Goal: Information Seeking & Learning: Learn about a topic

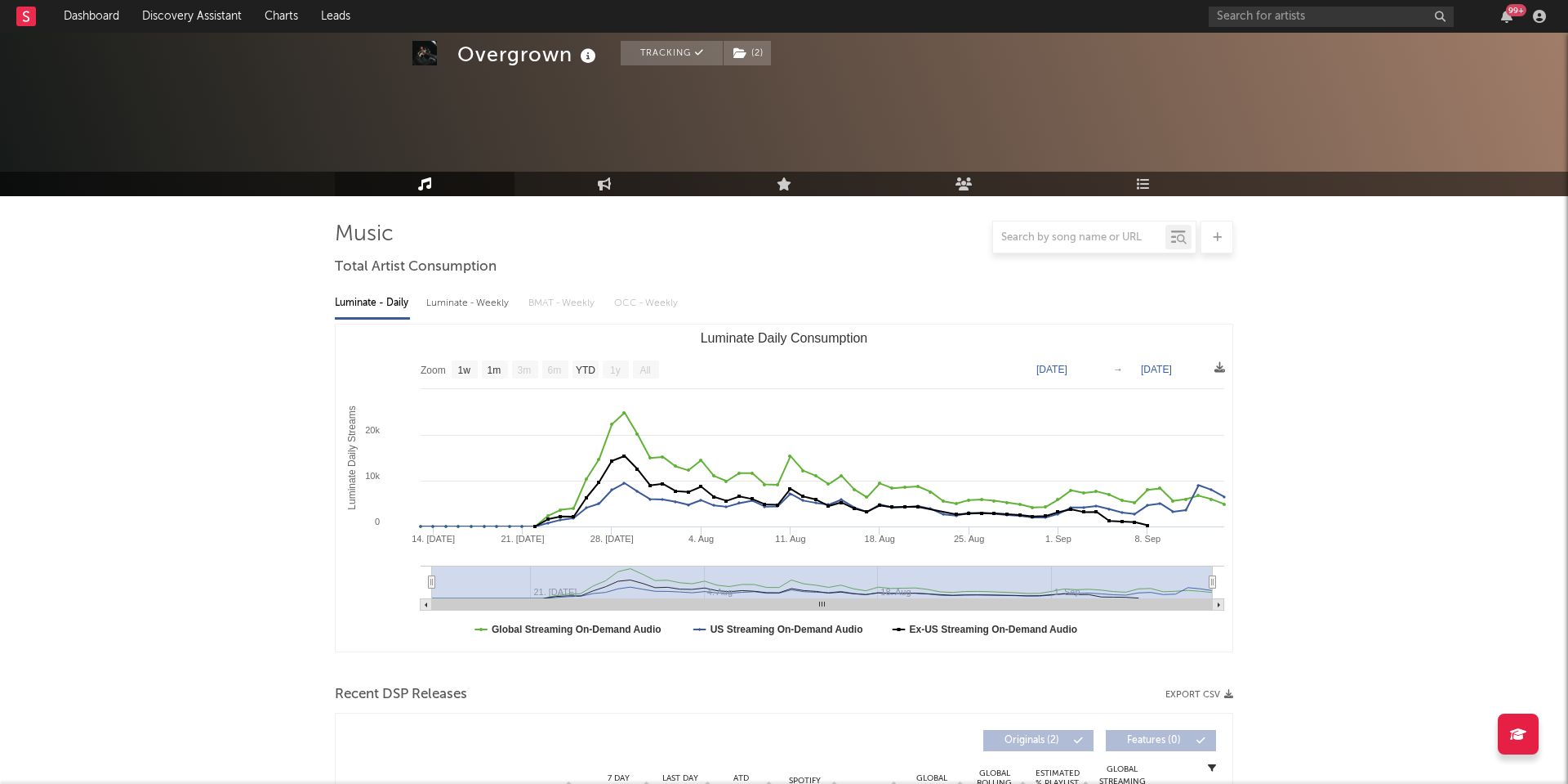
select select "1w"
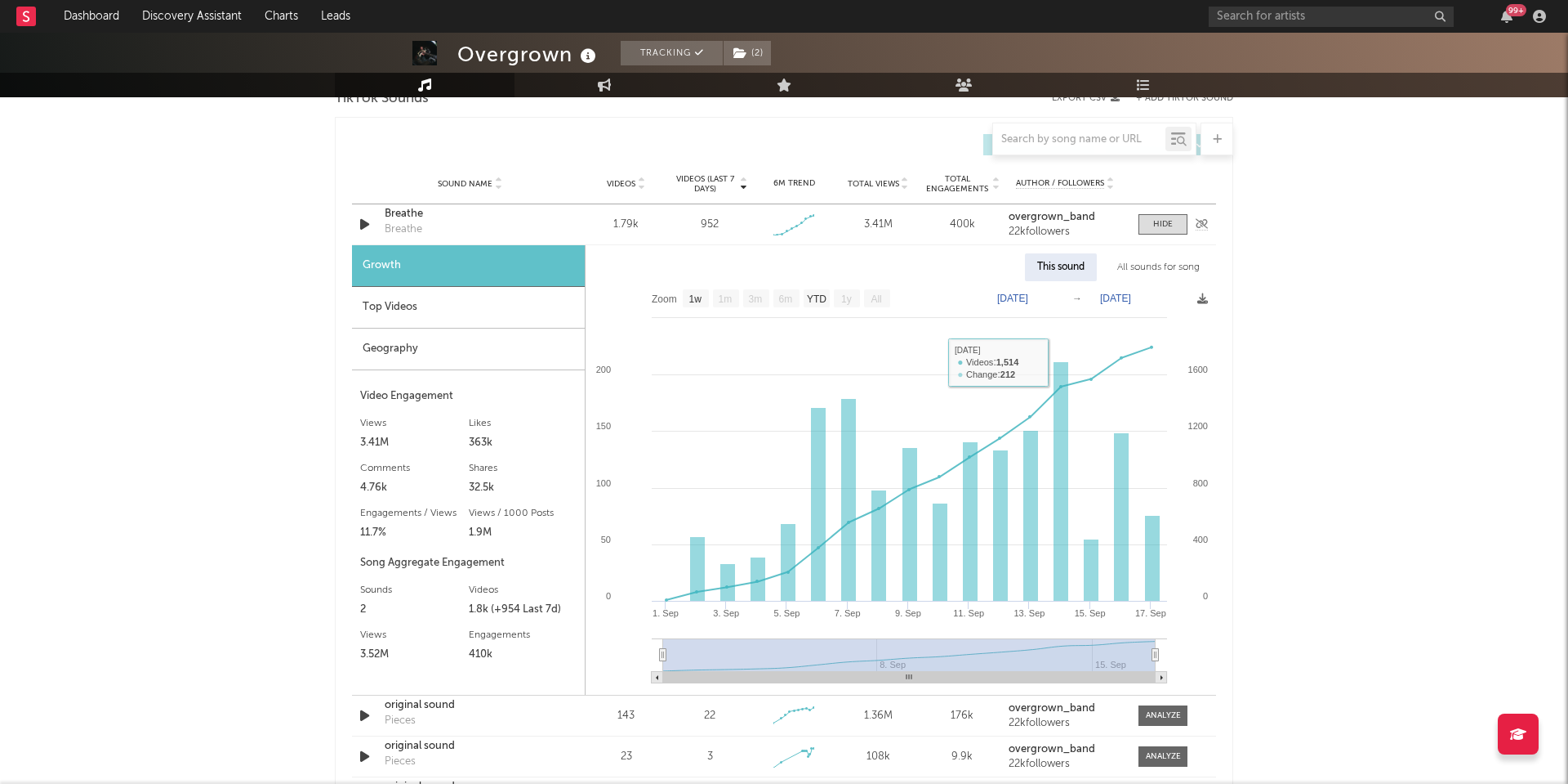
click at [1163, 205] on div "Sound Name Breathe Breathe Videos 1.79k Videos (last 7 days) 952 Weekly Growth …" at bounding box center [784, 224] width 864 height 40
click at [1164, 223] on div at bounding box center [1163, 224] width 20 height 12
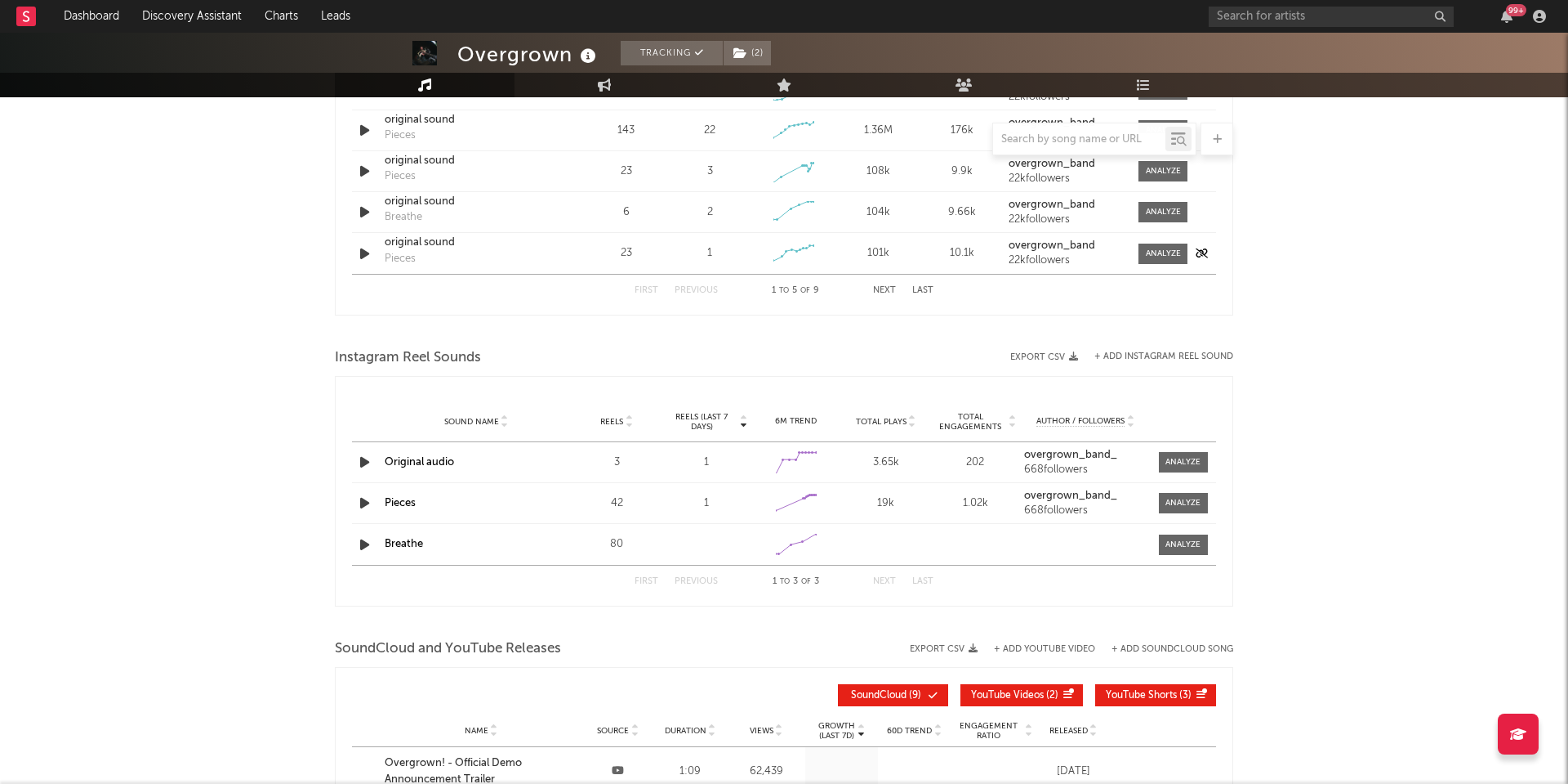
scroll to position [1068, 0]
click at [1170, 497] on div at bounding box center [1183, 502] width 35 height 12
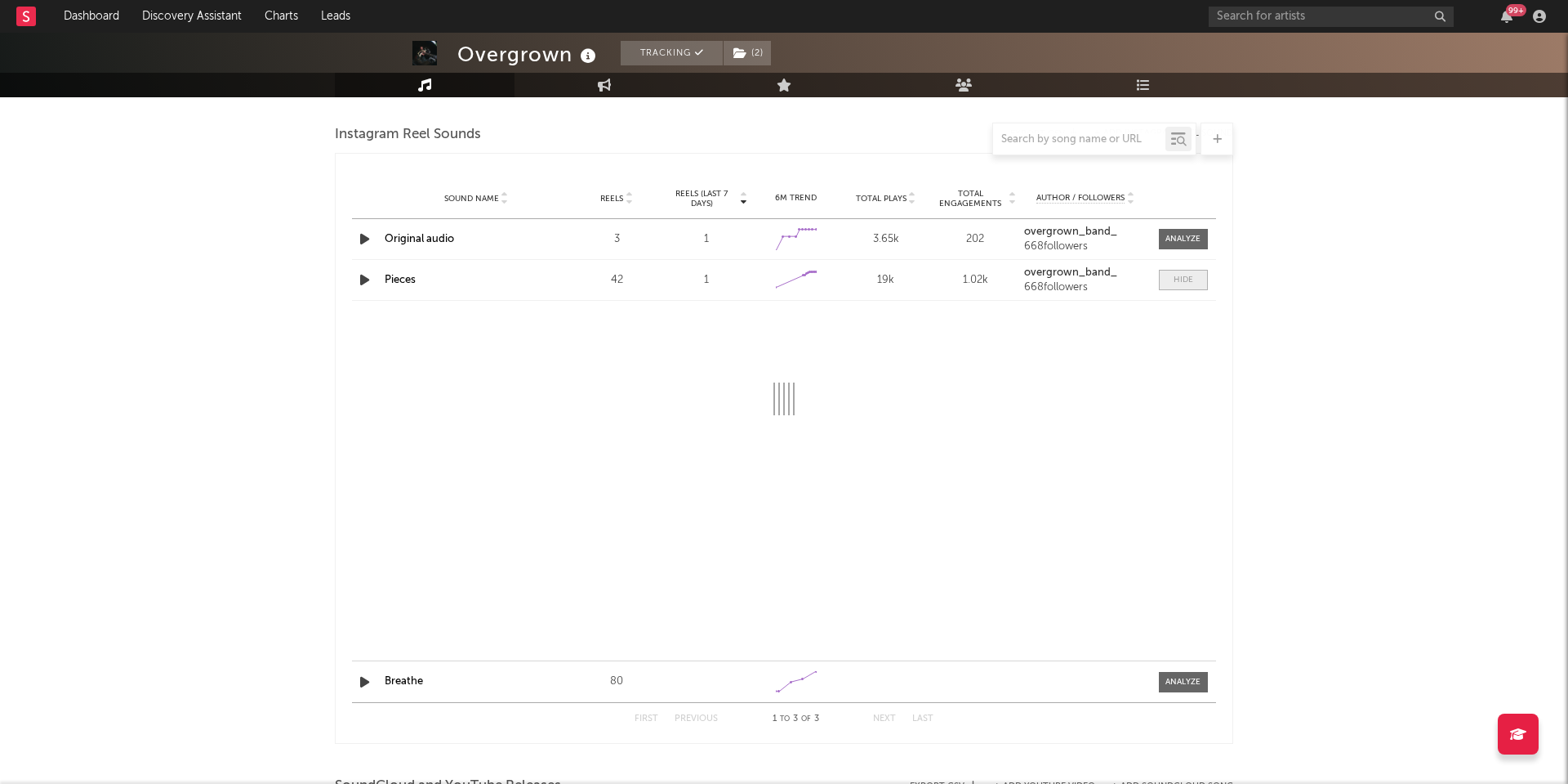
scroll to position [1293, 0]
select select "1w"
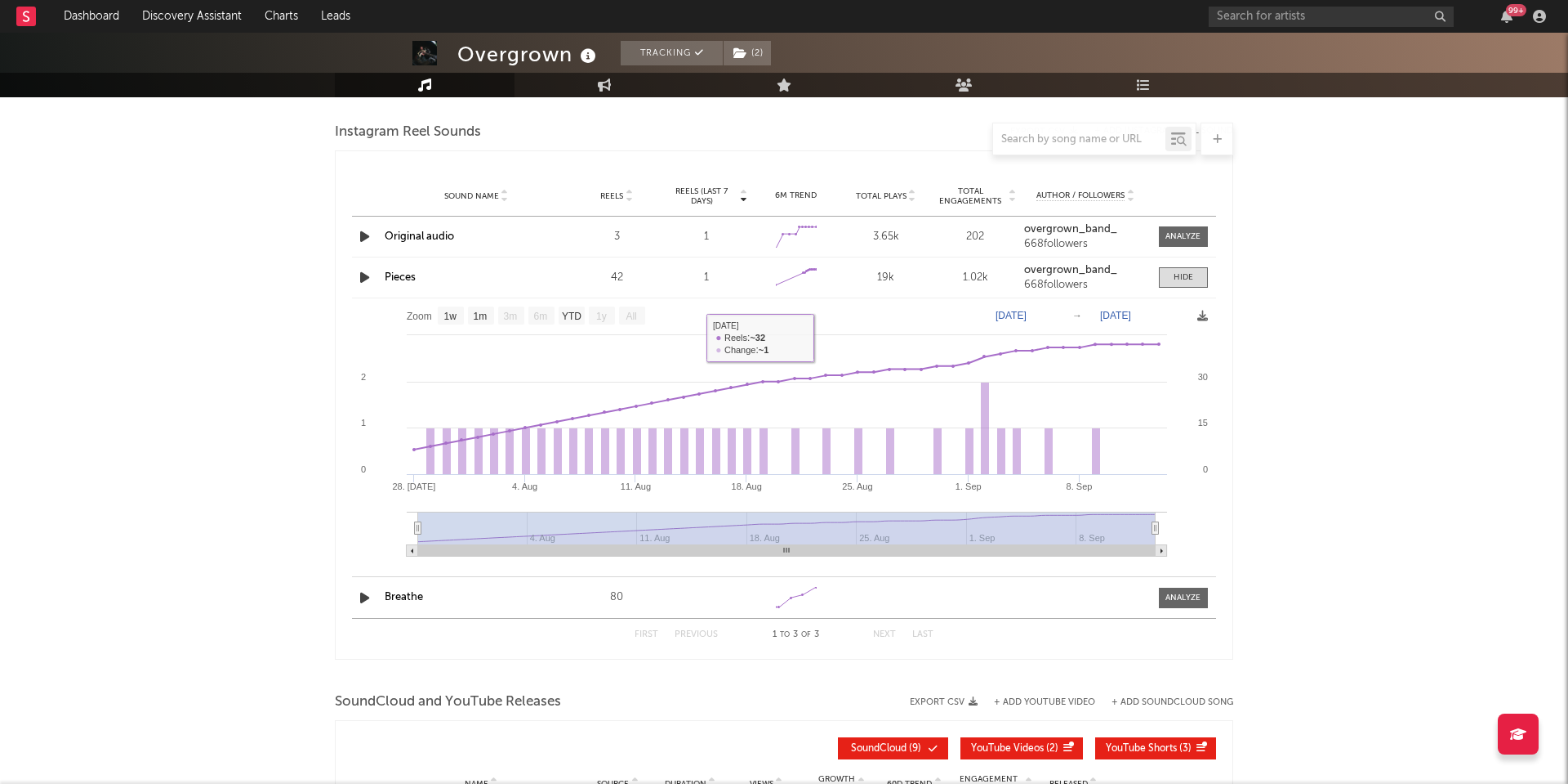
click at [395, 280] on link "Pieces" at bounding box center [399, 277] width 31 height 11
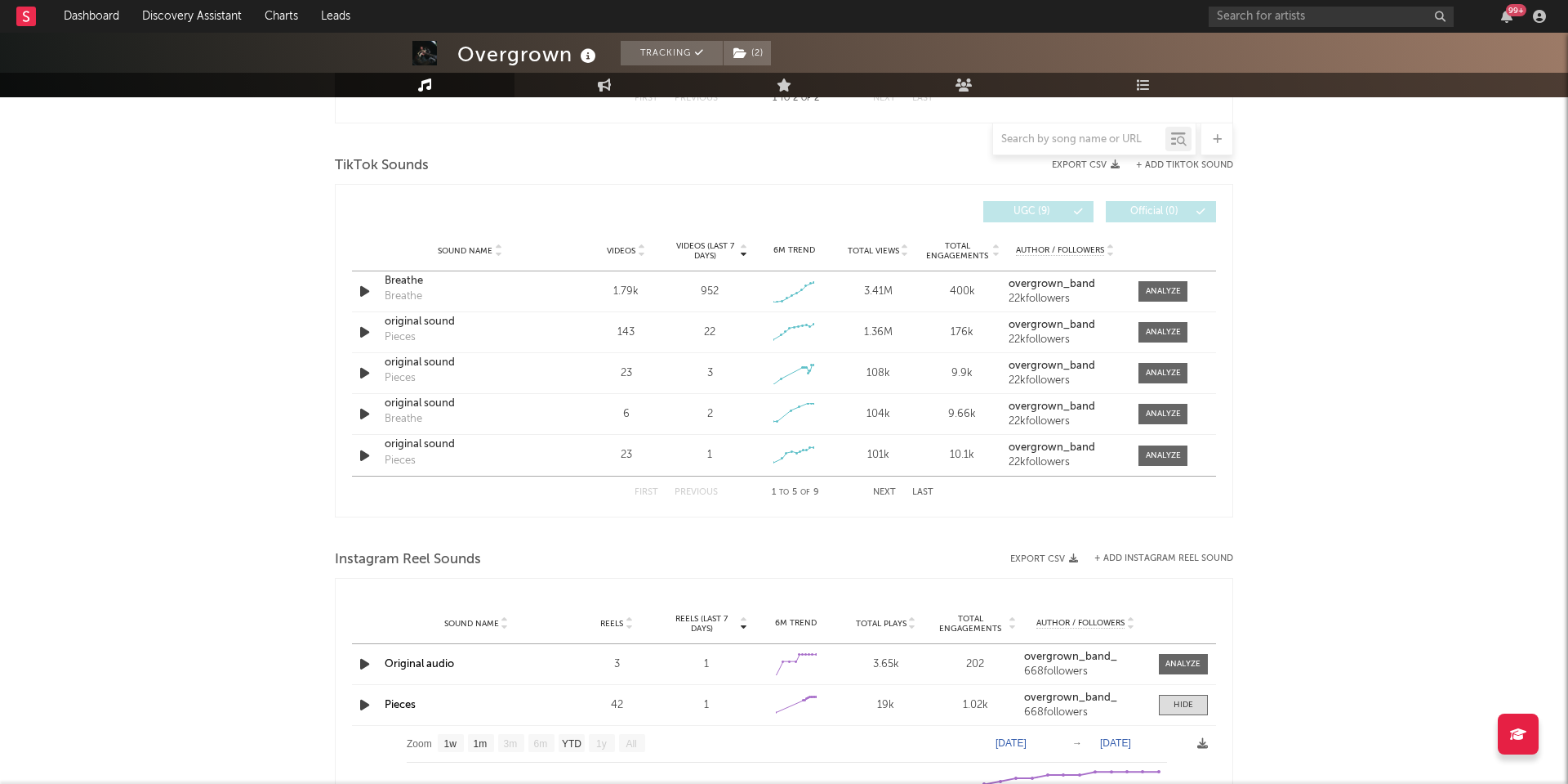
scroll to position [863, 0]
click at [1155, 335] on div at bounding box center [1163, 335] width 35 height 12
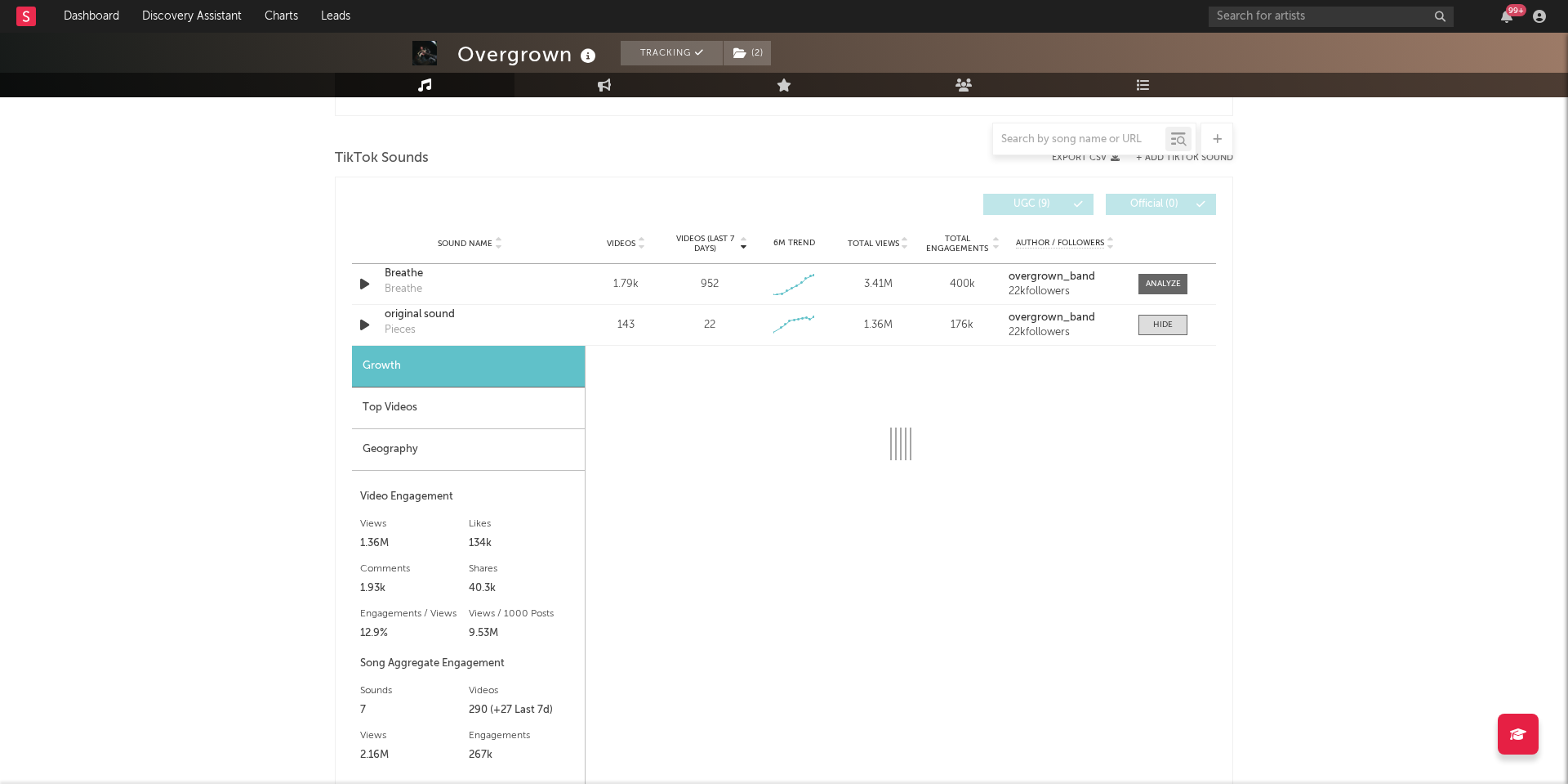
select select "1w"
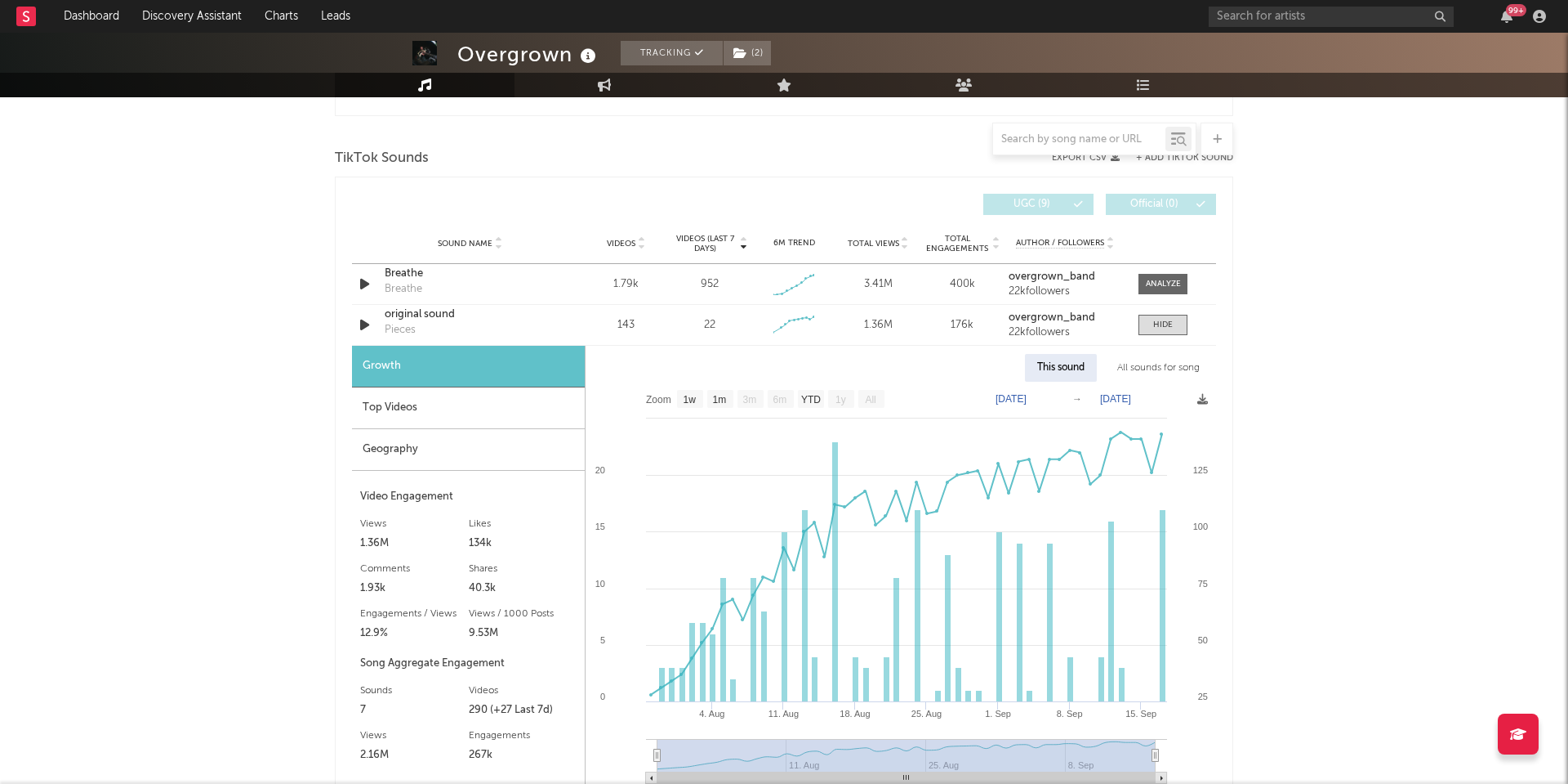
scroll to position [1047, 0]
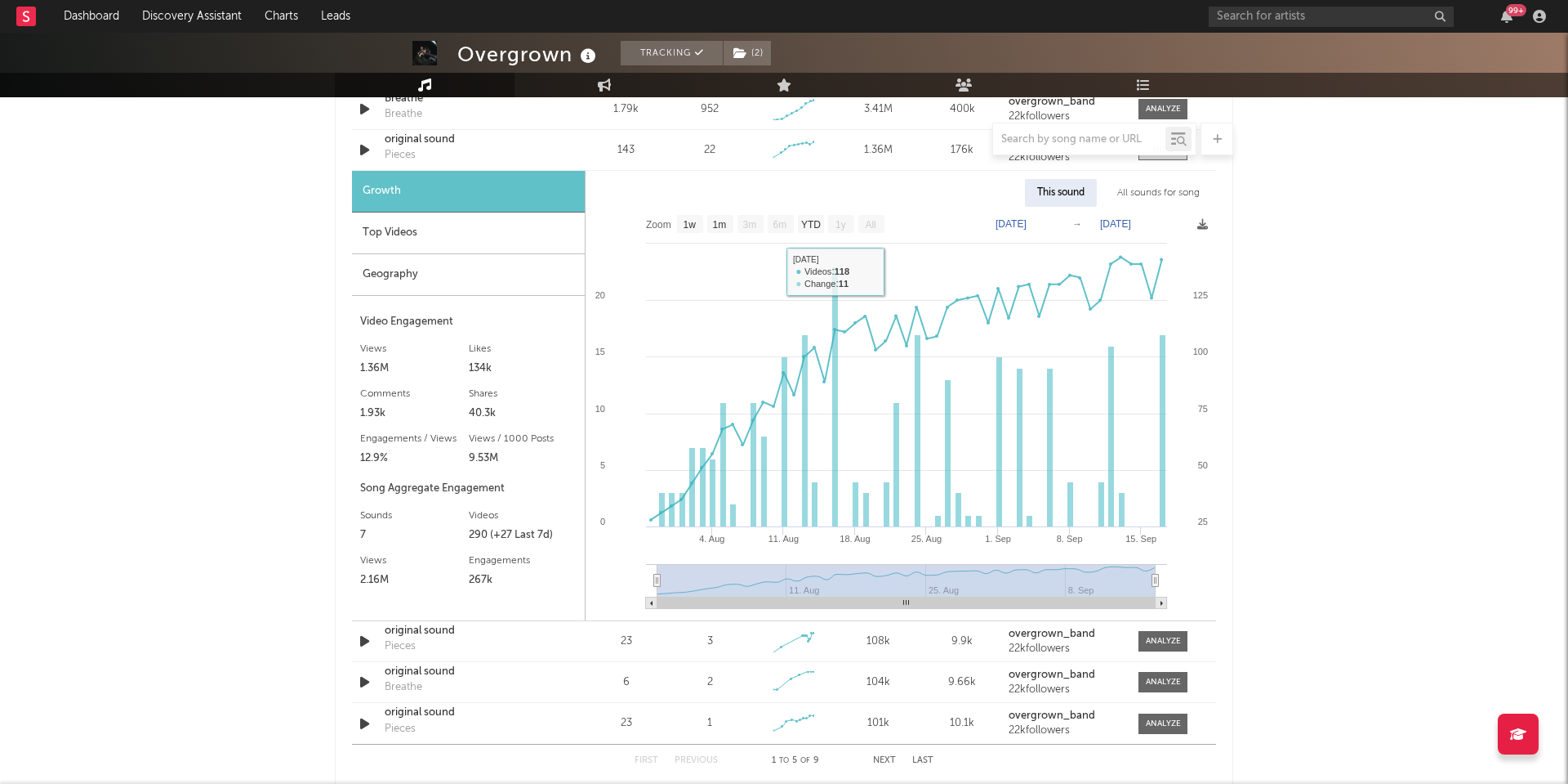
click at [409, 137] on div at bounding box center [784, 139] width 898 height 32
click at [409, 142] on div at bounding box center [784, 139] width 898 height 32
click at [403, 157] on div "Pieces" at bounding box center [399, 155] width 31 height 17
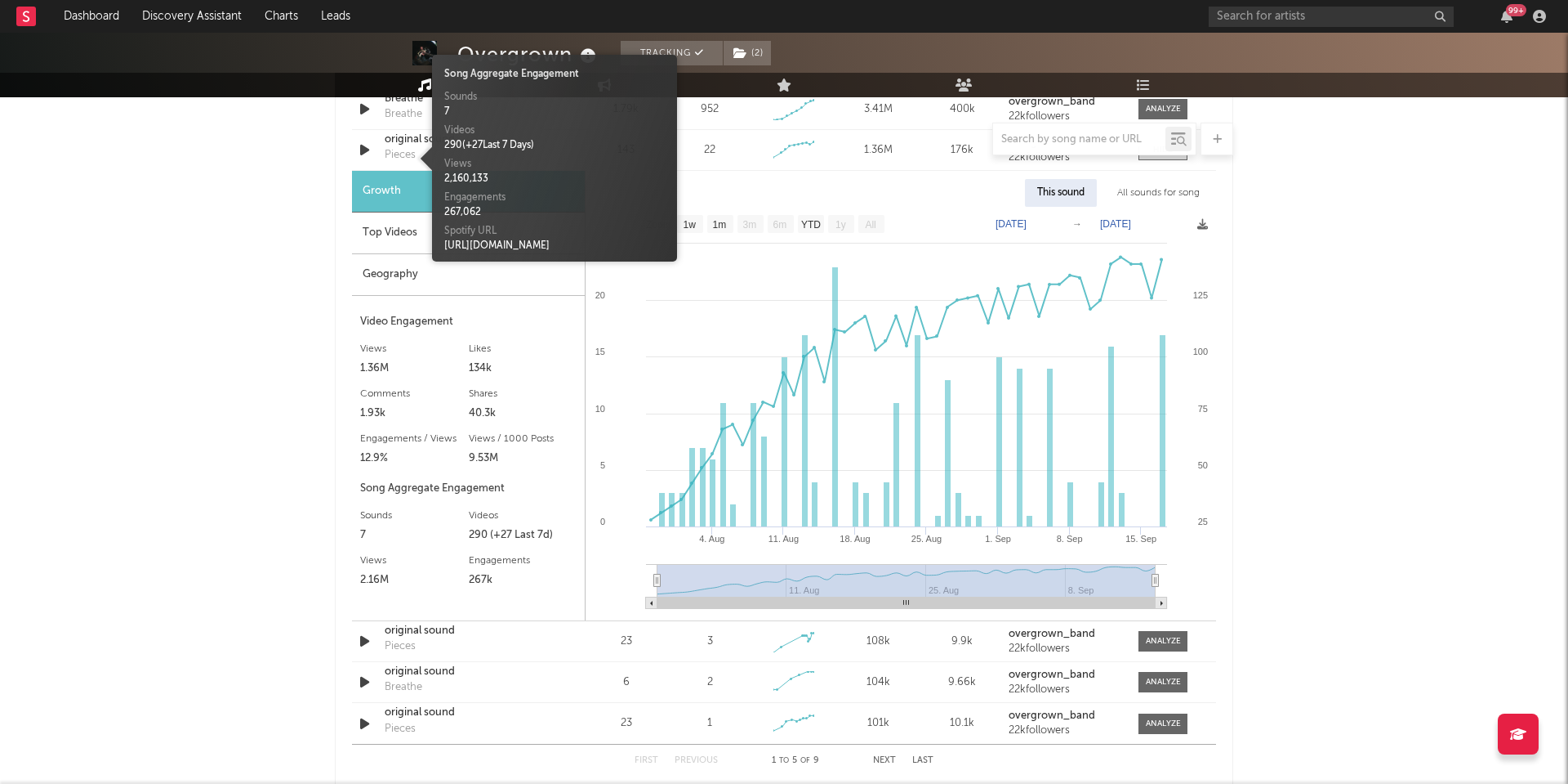
click at [389, 222] on div "Top Videos" at bounding box center [468, 233] width 232 height 42
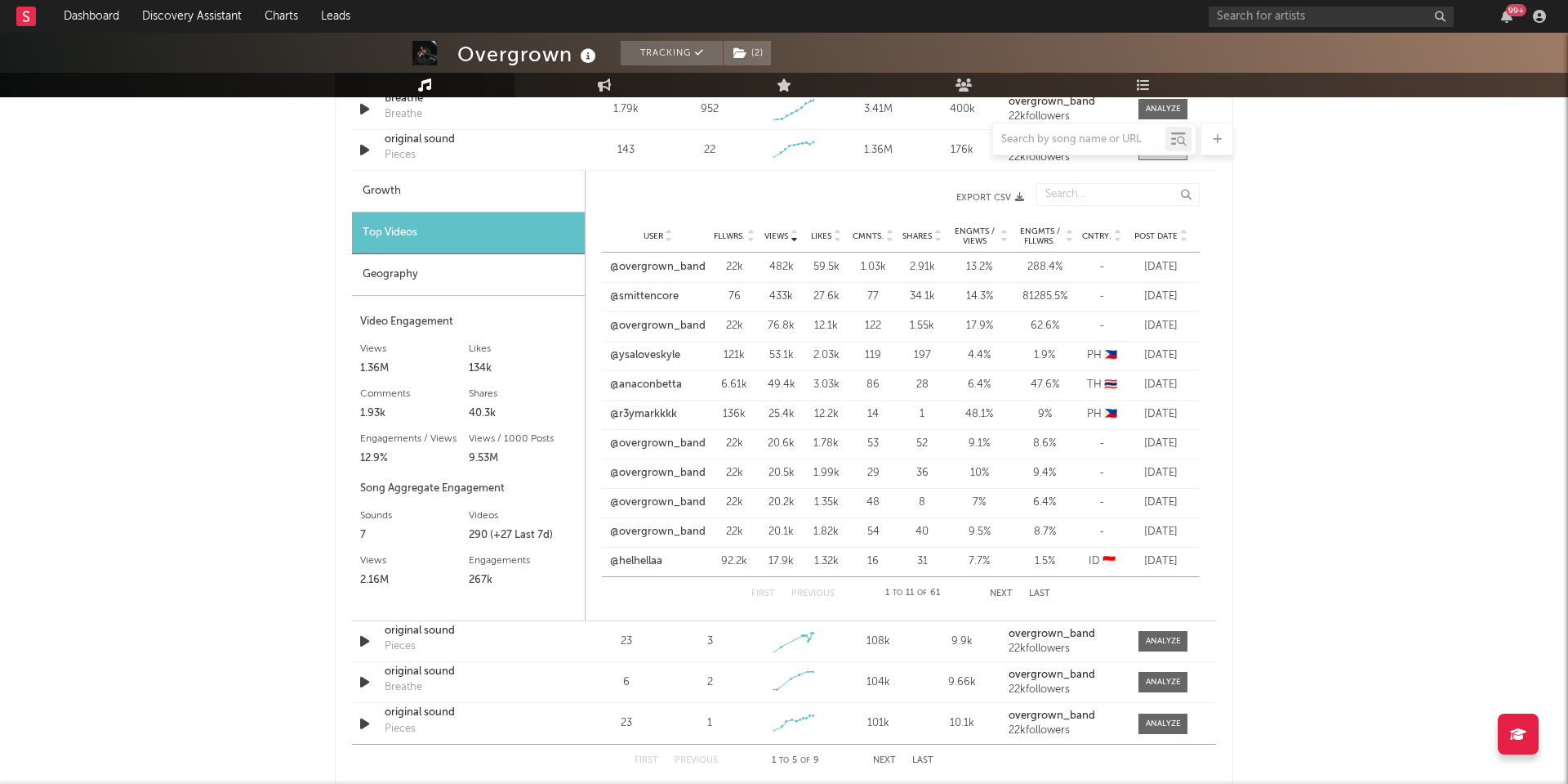
click at [1156, 238] on span "Post Date" at bounding box center [1156, 236] width 43 height 10
click at [640, 298] on link "@r3ymarkkkk" at bounding box center [643, 296] width 67 height 17
click at [969, 293] on div "48.1 %" at bounding box center [979, 296] width 57 height 17
click at [976, 299] on div "48.1 %" at bounding box center [979, 296] width 57 height 17
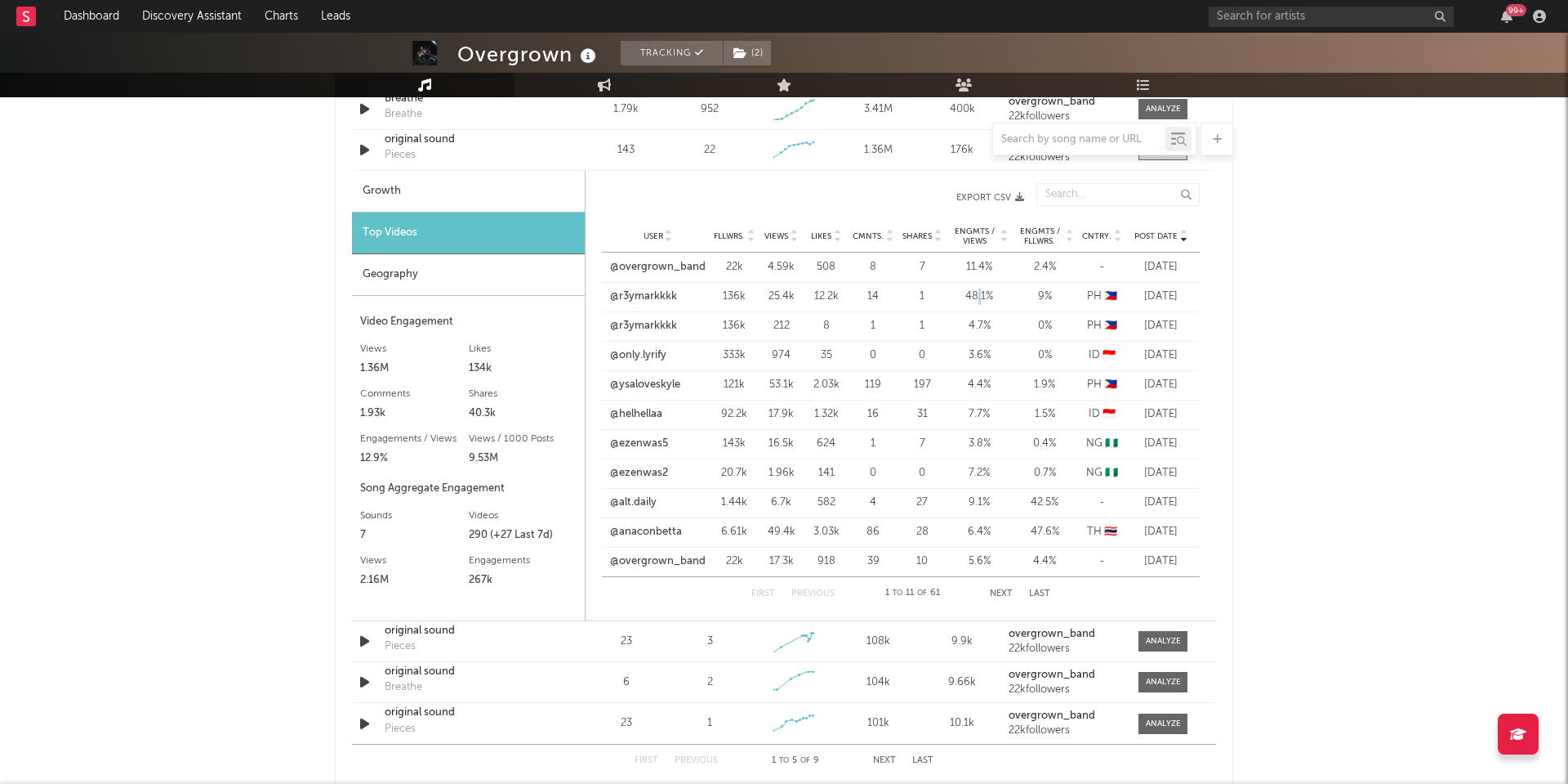
click at [976, 299] on div "48.1 %" at bounding box center [979, 296] width 57 height 17
click at [993, 302] on div "48.1 %" at bounding box center [979, 296] width 57 height 17
click at [984, 296] on div "48.1 %" at bounding box center [979, 296] width 57 height 17
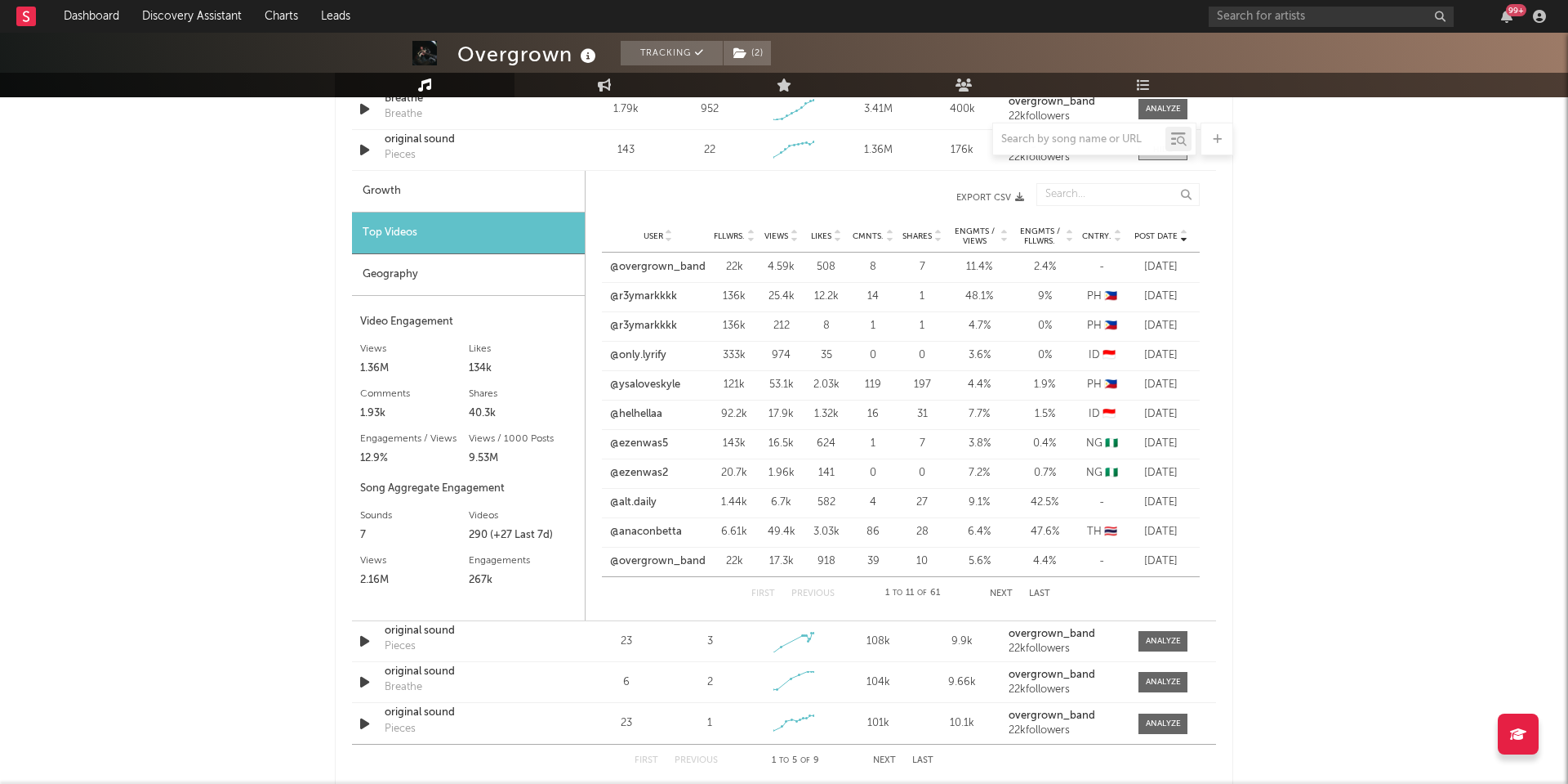
click at [774, 299] on div "25.4k" at bounding box center [781, 296] width 37 height 17
click at [822, 295] on div "12.2k" at bounding box center [826, 296] width 37 height 17
click at [789, 296] on div "25.4k" at bounding box center [781, 296] width 37 height 17
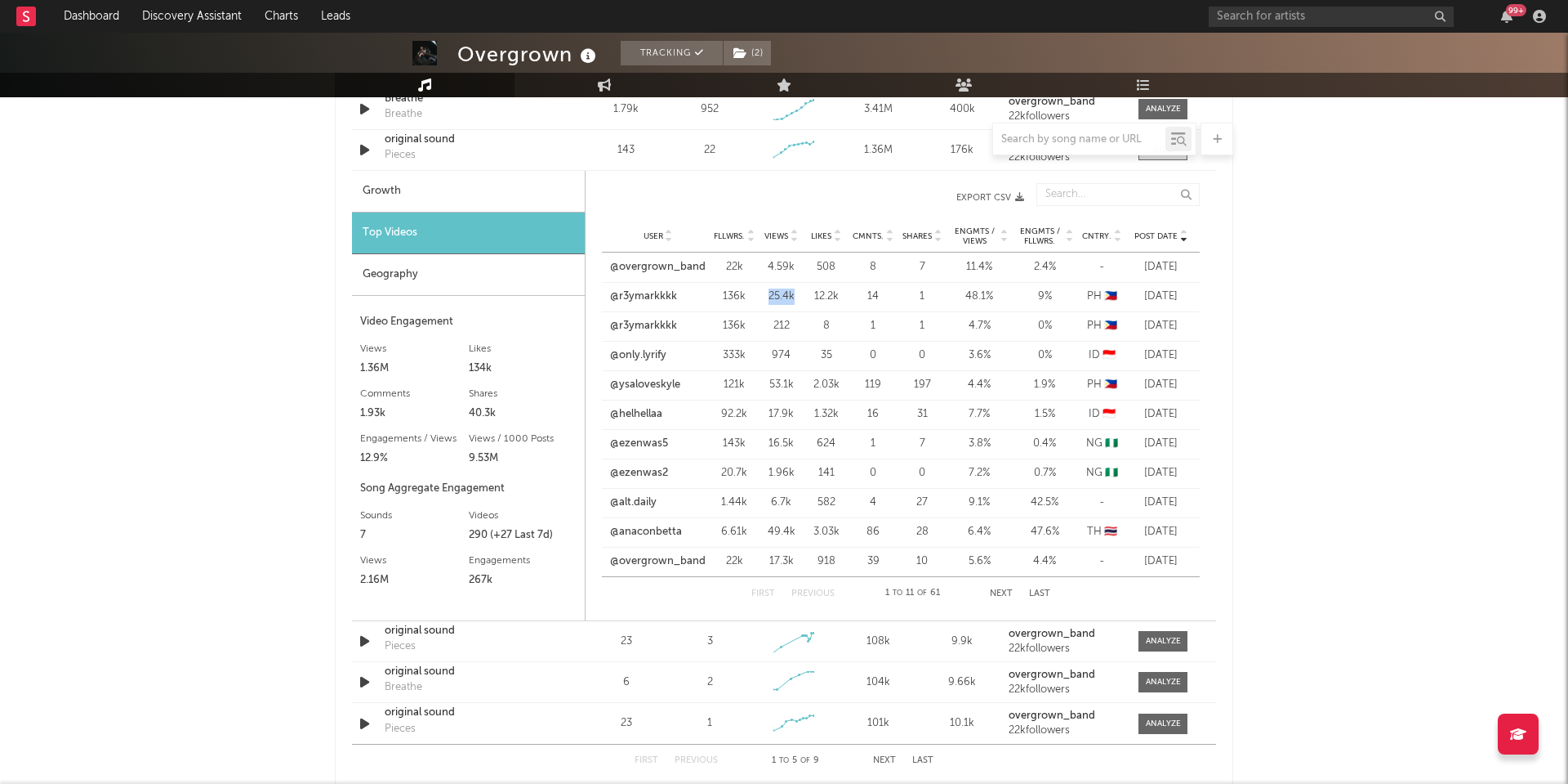
click at [789, 296] on div "25.4k" at bounding box center [781, 296] width 37 height 17
click at [1012, 590] on button "Next" at bounding box center [1002, 593] width 23 height 9
click at [830, 591] on button "Previous" at bounding box center [813, 593] width 43 height 9
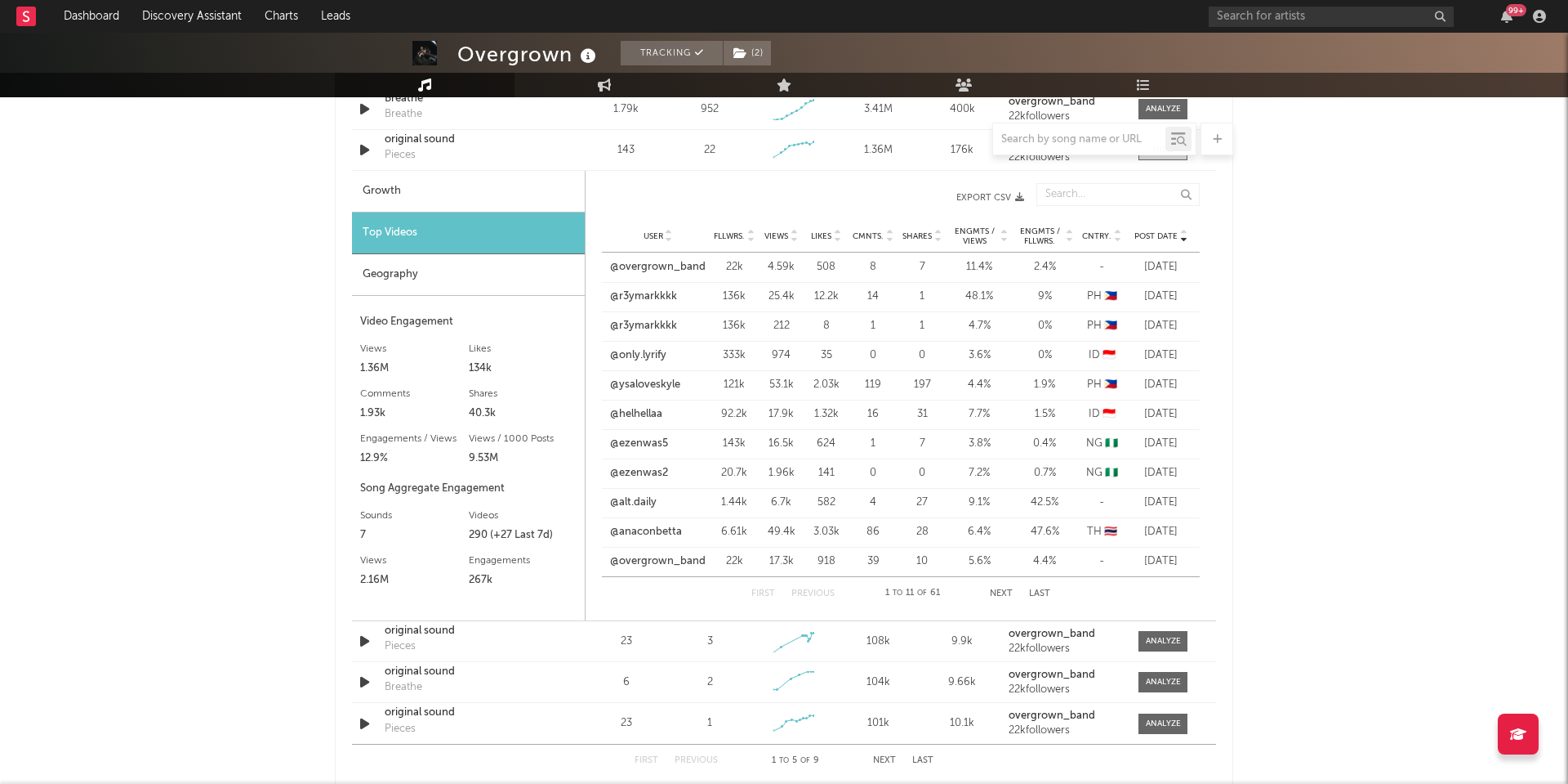
click at [462, 189] on div "Growth" at bounding box center [468, 192] width 232 height 42
select select "1w"
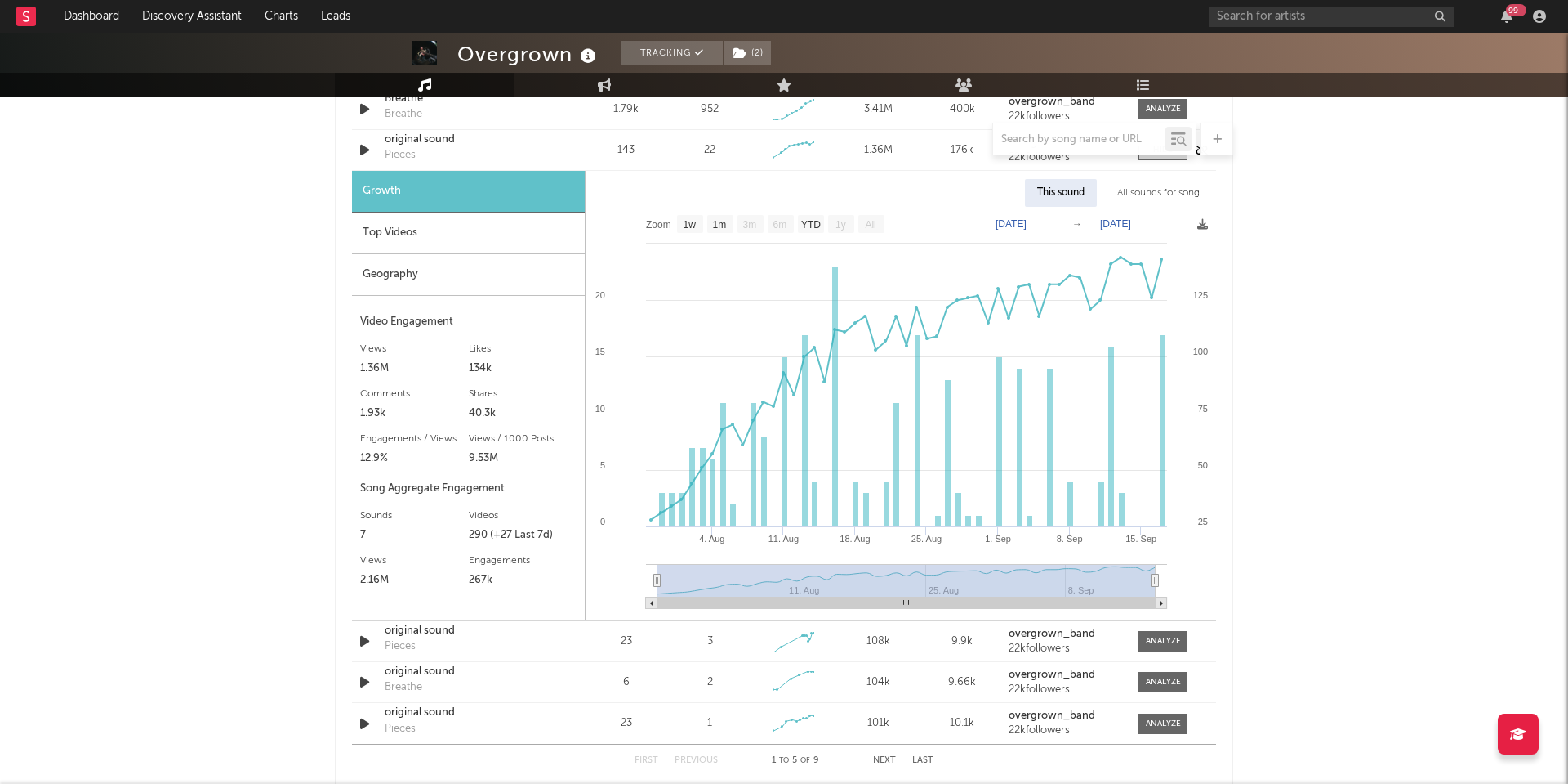
click at [395, 156] on div "Pieces" at bounding box center [399, 155] width 31 height 17
click at [408, 152] on div at bounding box center [784, 139] width 898 height 32
click at [409, 141] on div at bounding box center [784, 139] width 898 height 32
click at [416, 142] on div at bounding box center [784, 139] width 898 height 32
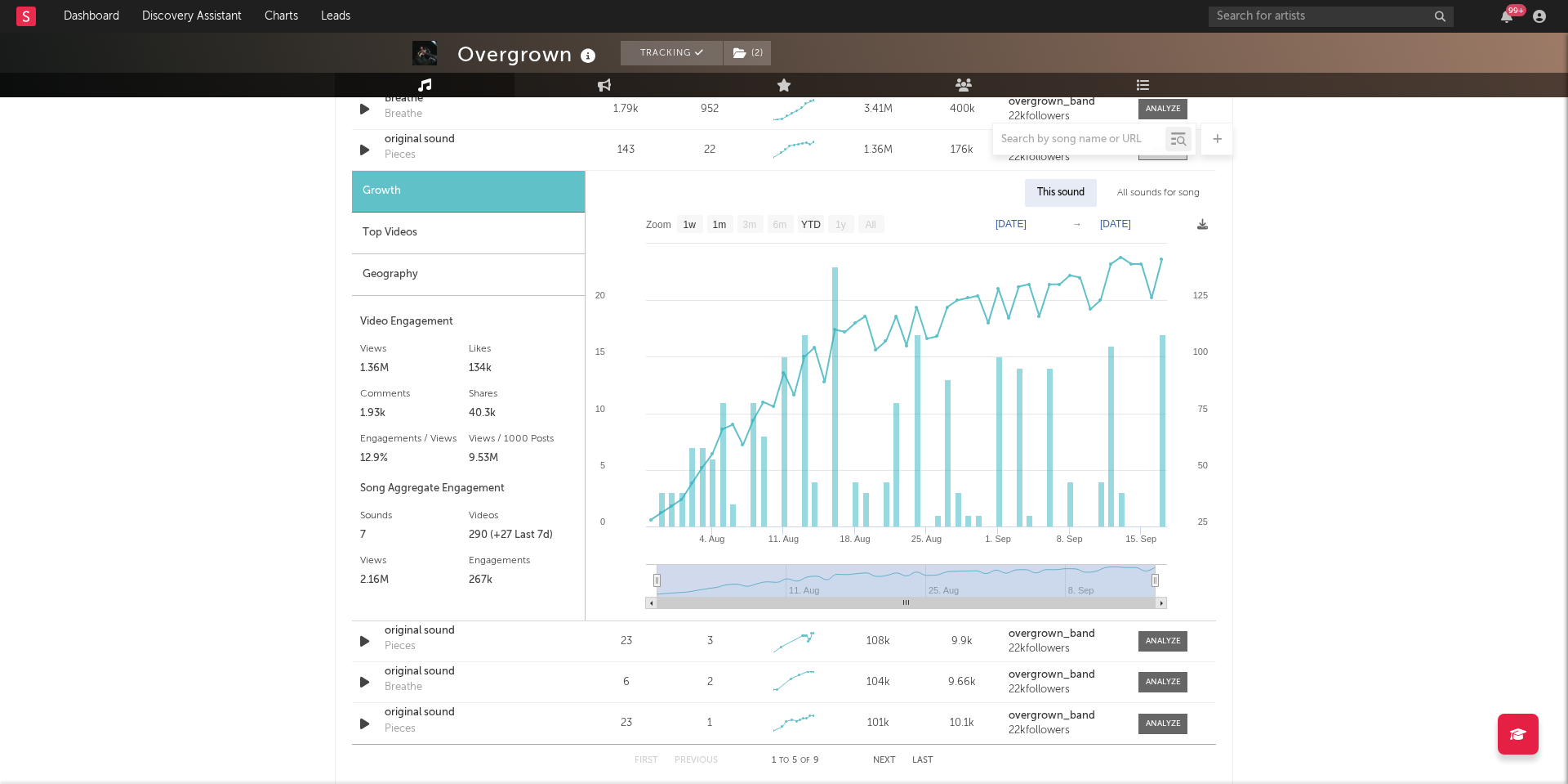
scroll to position [1000, 0]
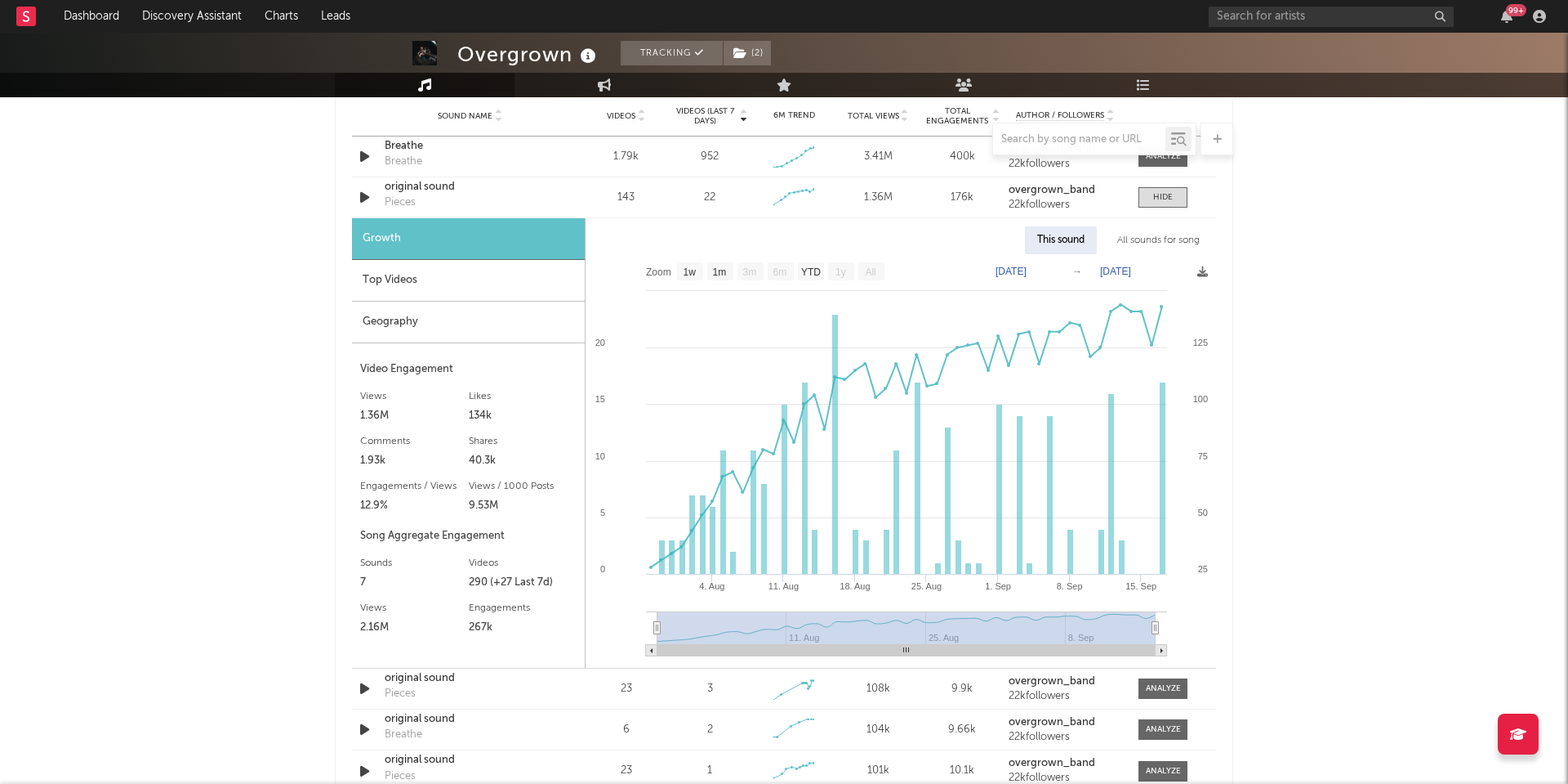
click at [1144, 247] on div "All sounds for song" at bounding box center [1158, 240] width 107 height 27
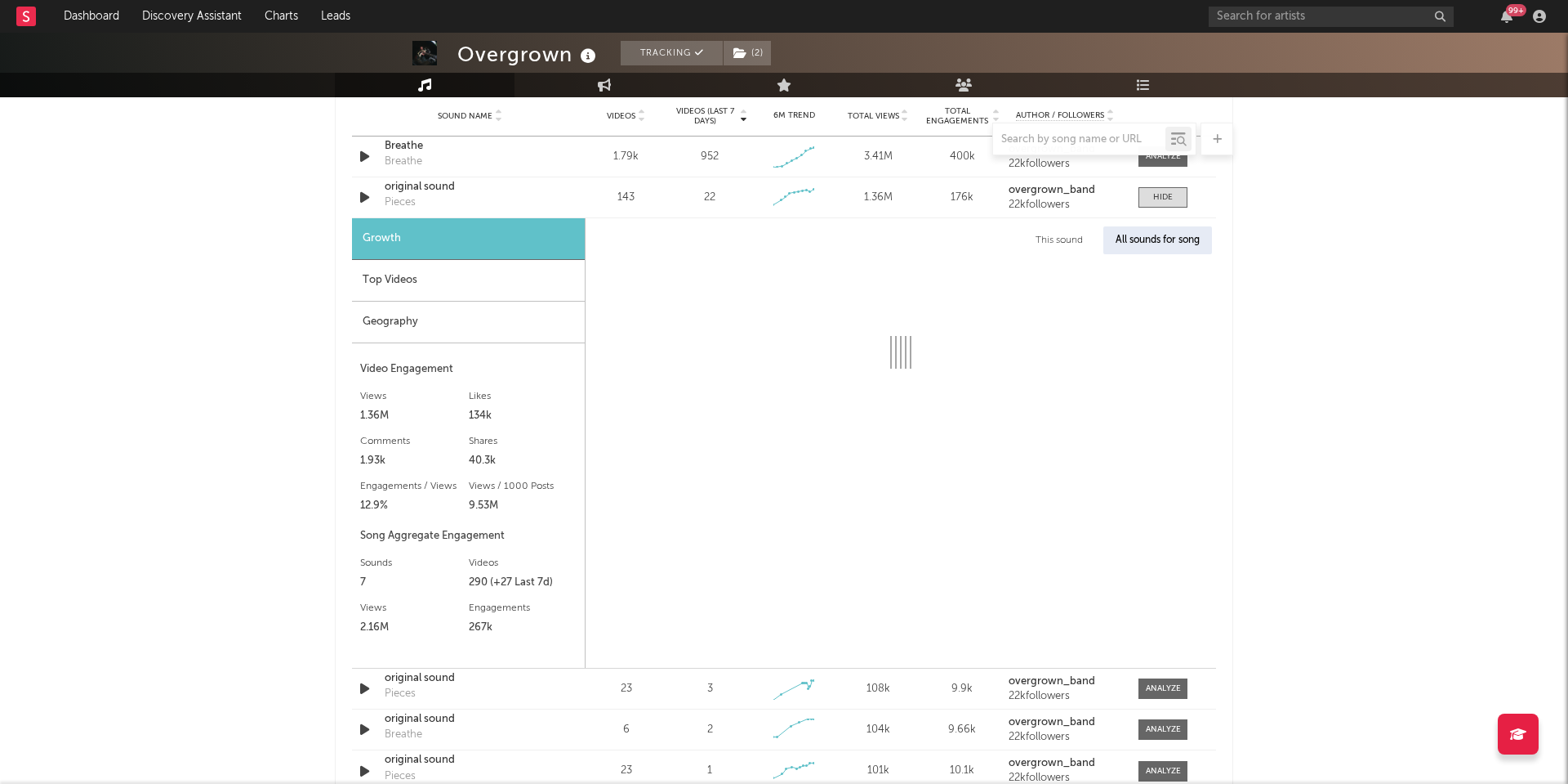
select select "1w"
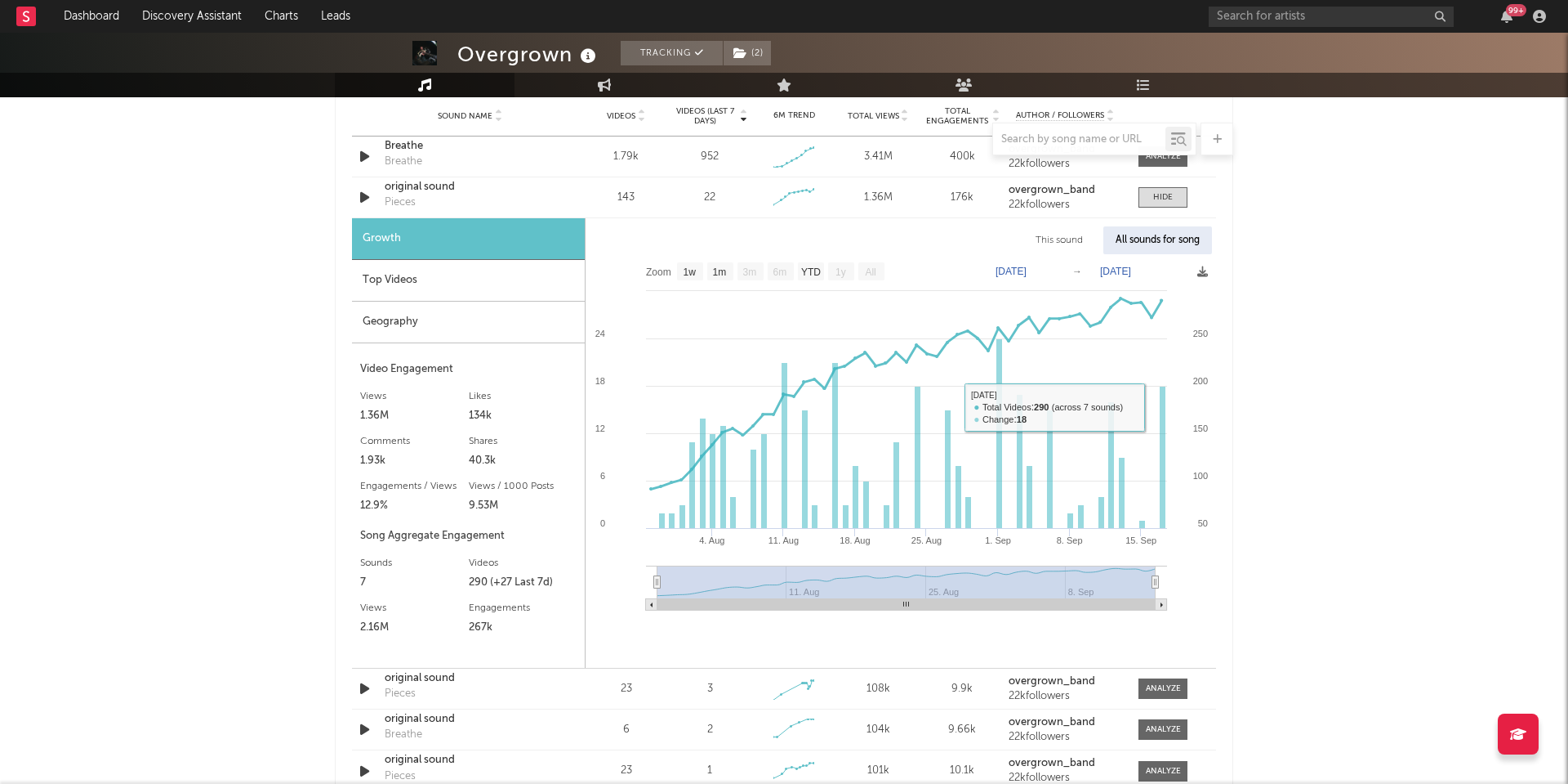
click at [1170, 407] on rect at bounding box center [901, 438] width 631 height 368
click at [1162, 413] on rect at bounding box center [1162, 457] width 6 height 142
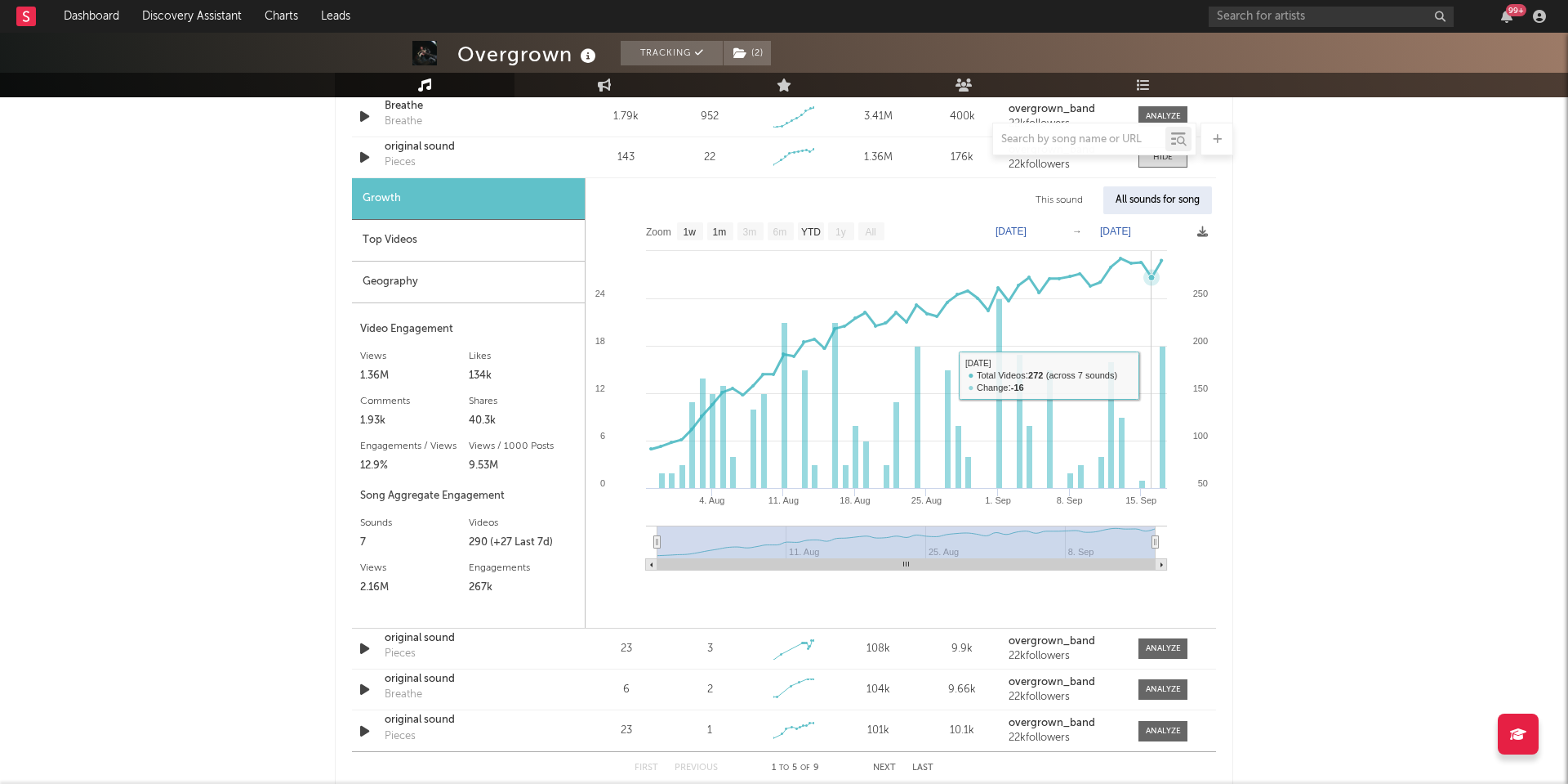
scroll to position [1046, 0]
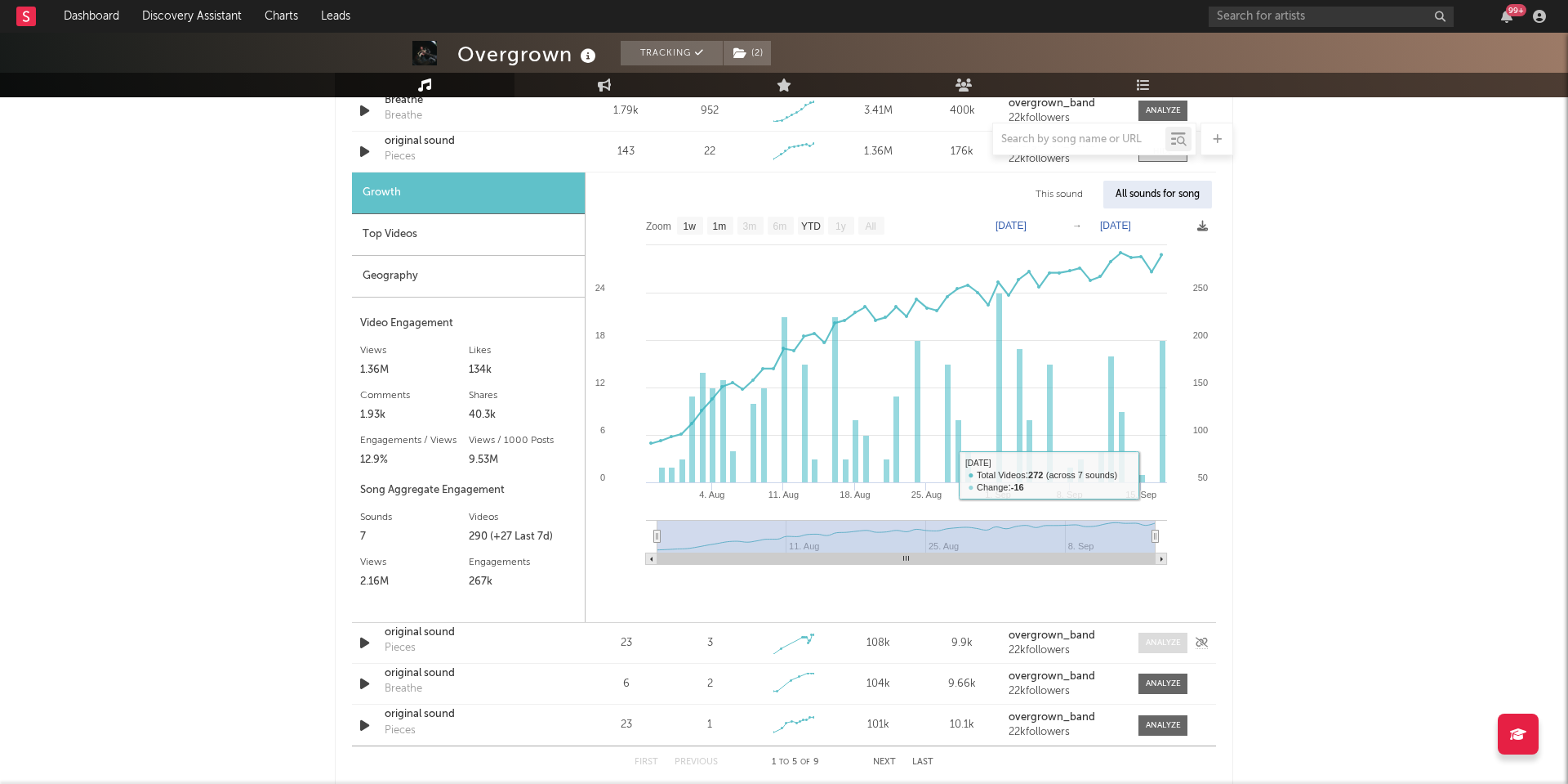
click at [1159, 638] on div at bounding box center [1163, 642] width 35 height 12
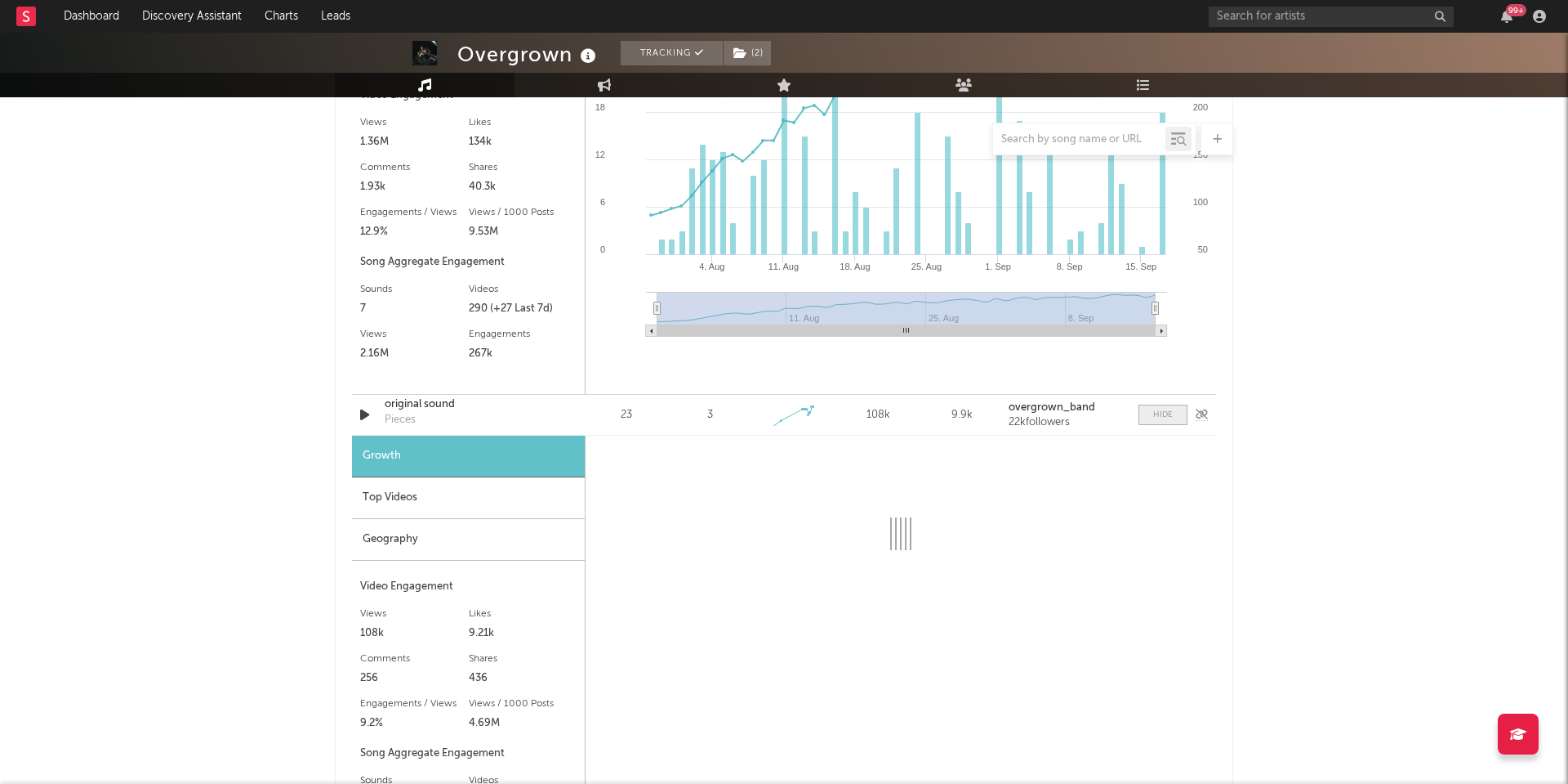
select select "1w"
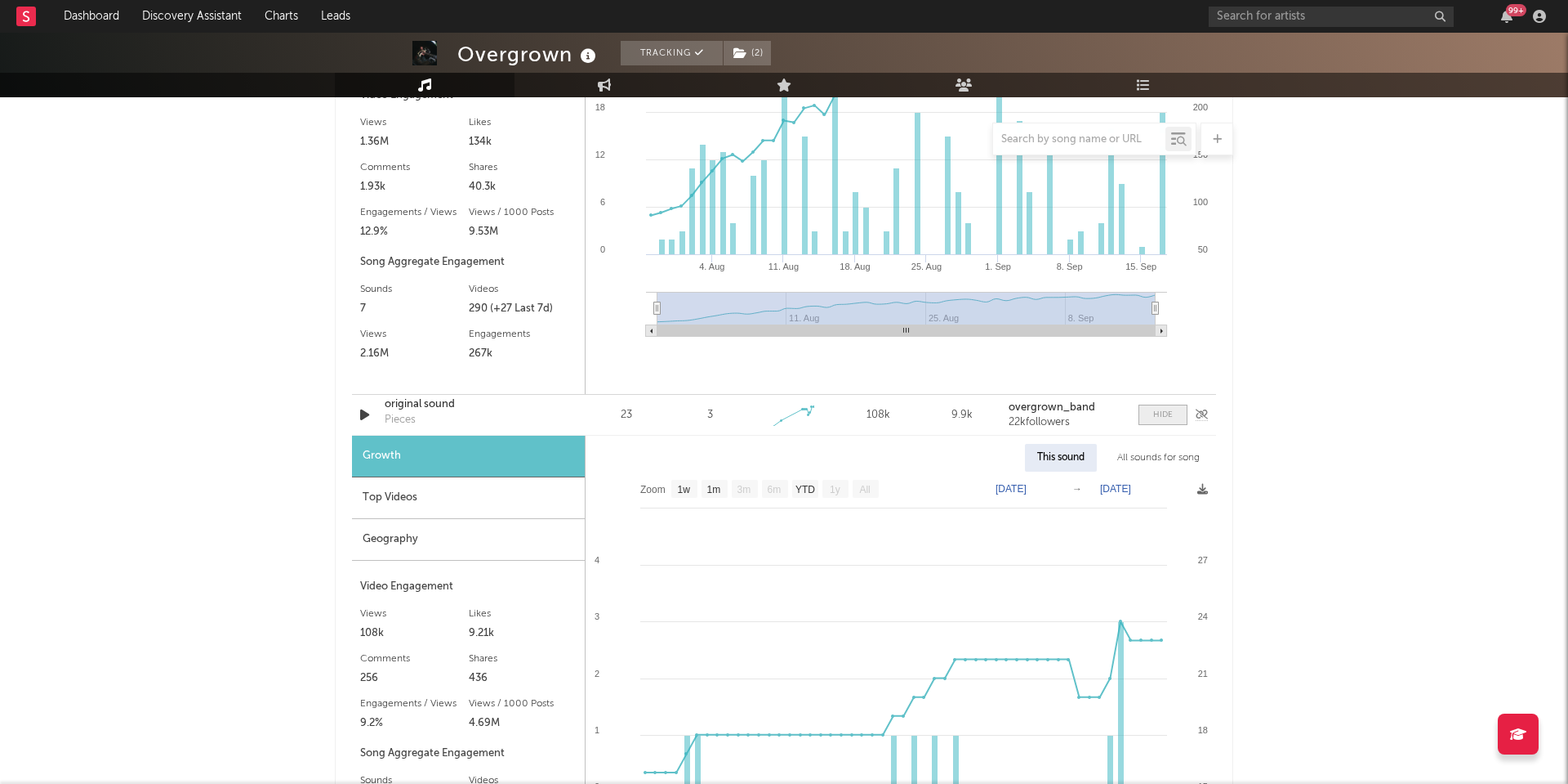
scroll to position [1291, 0]
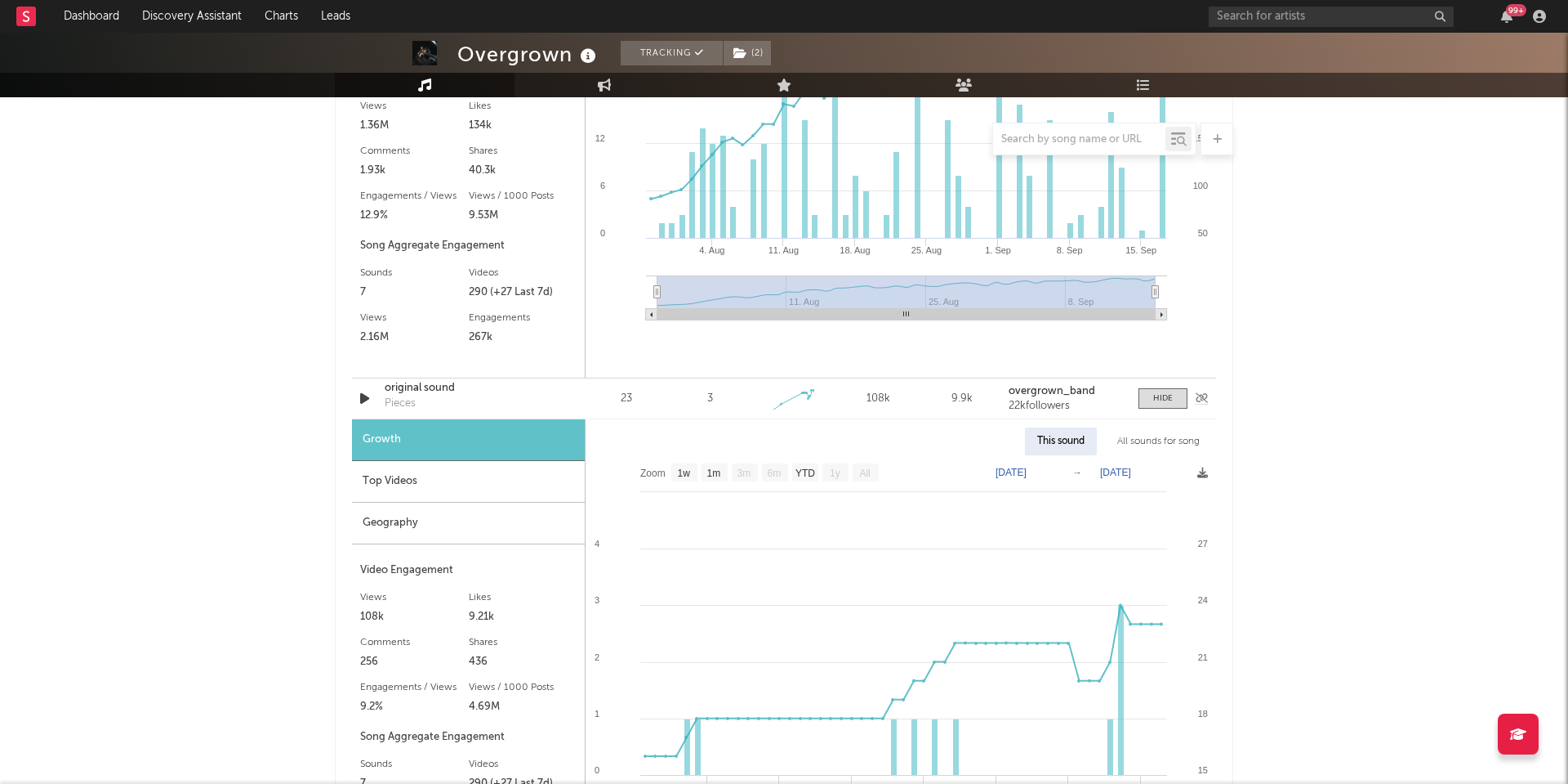
click at [410, 389] on div "original sound" at bounding box center [470, 389] width 171 height 17
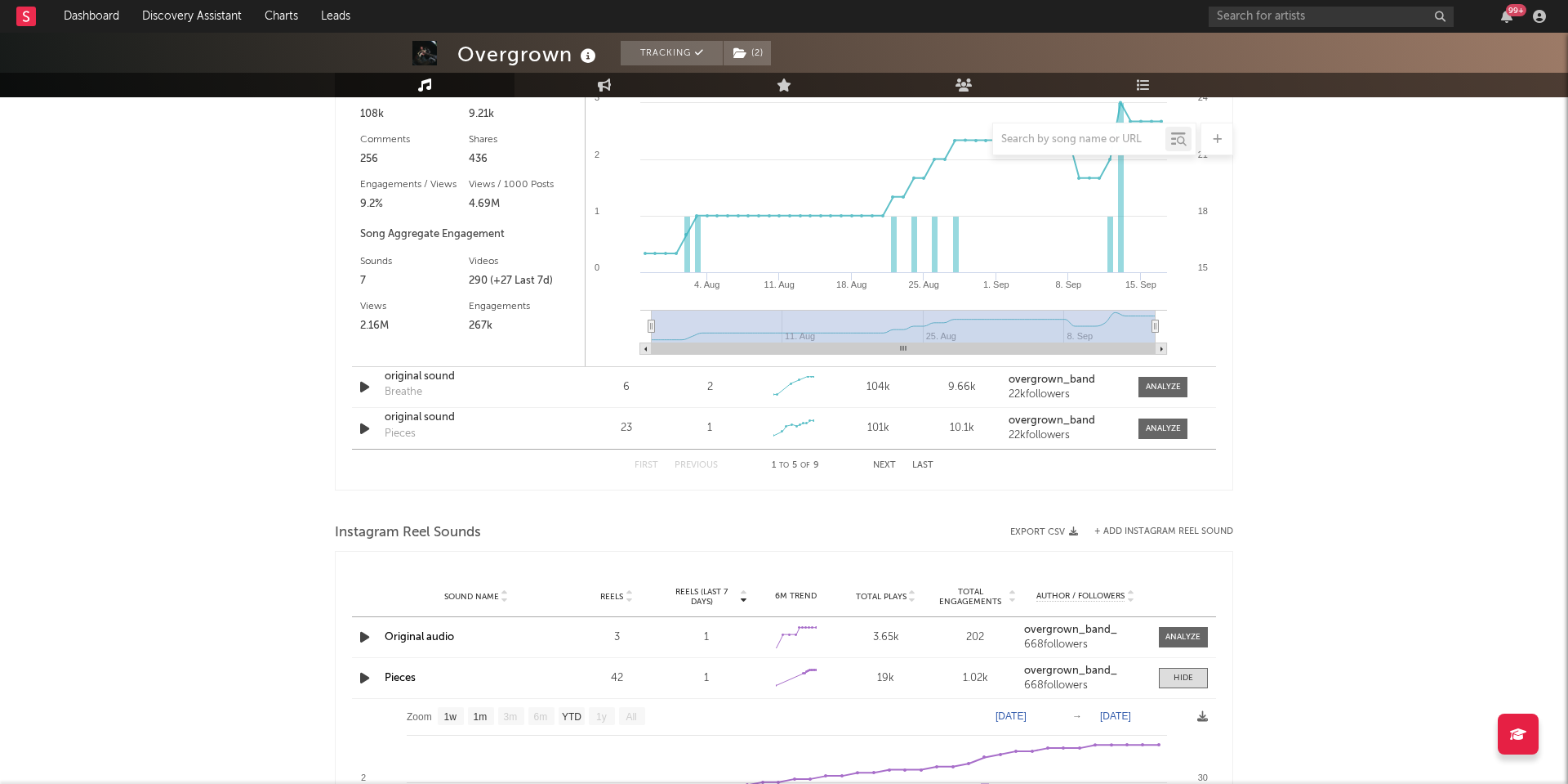
scroll to position [1796, 0]
click at [408, 417] on div "original sound" at bounding box center [470, 414] width 171 height 17
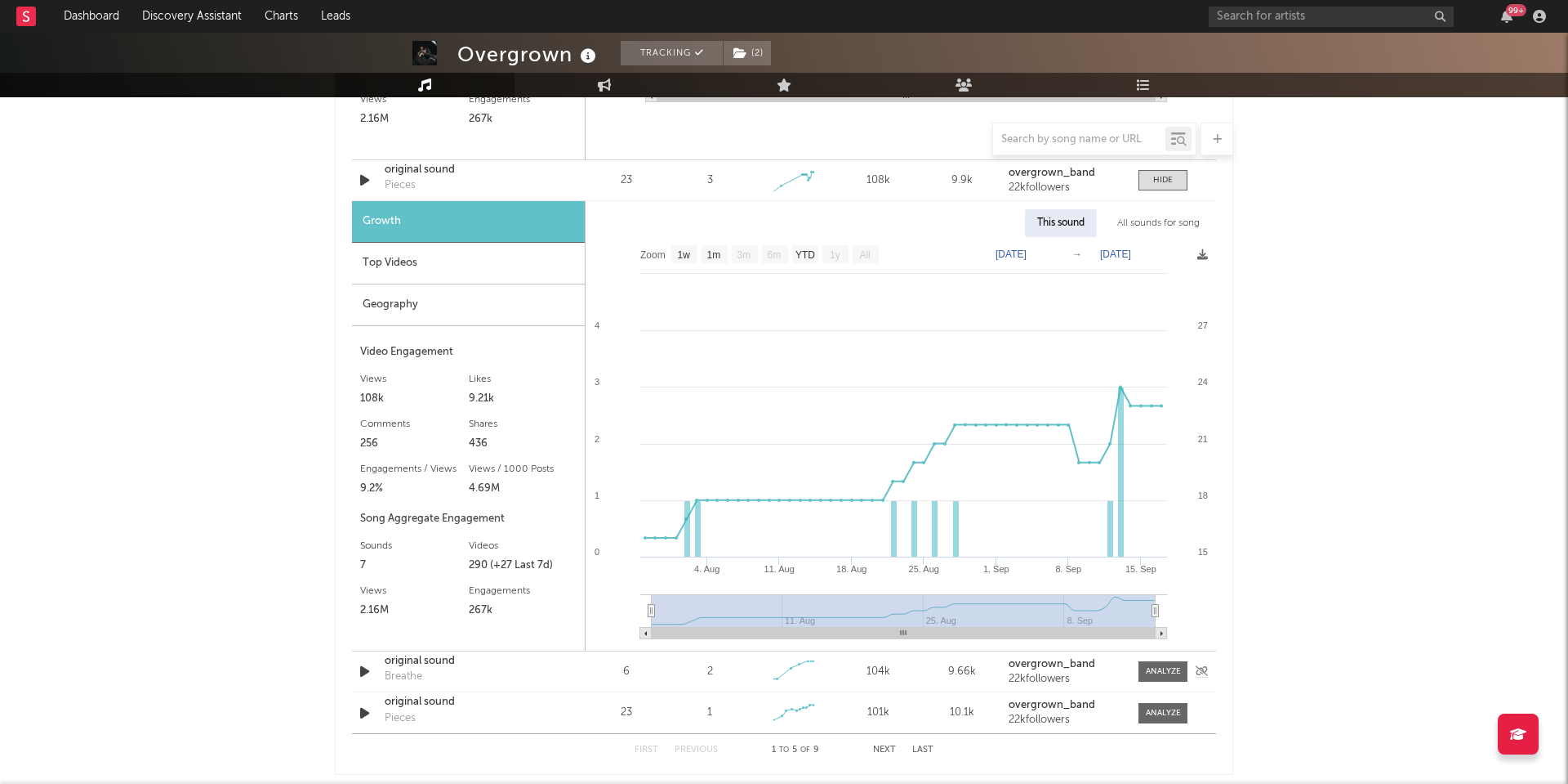
scroll to position [1505, 0]
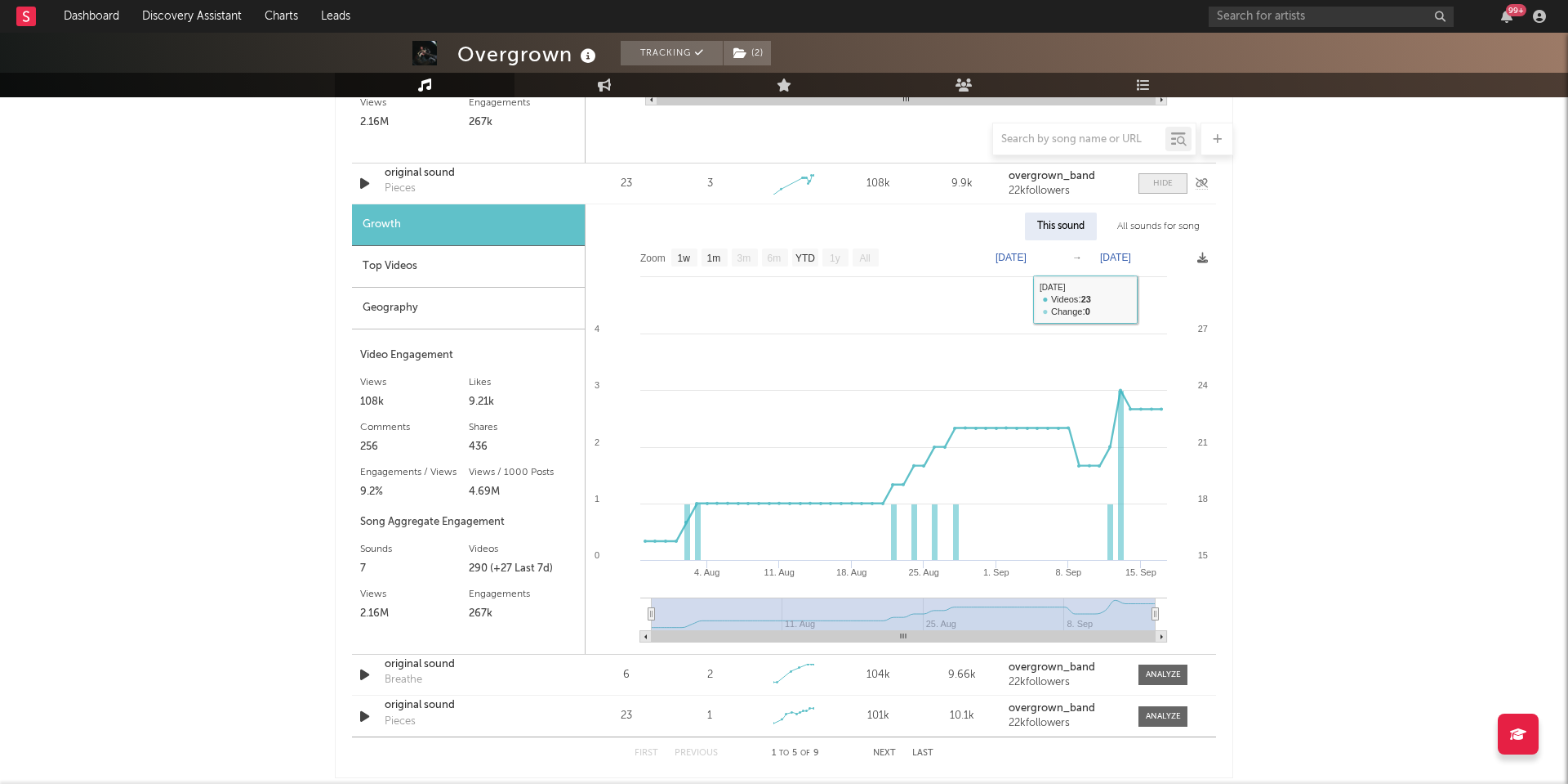
click at [1169, 185] on div at bounding box center [1163, 184] width 20 height 12
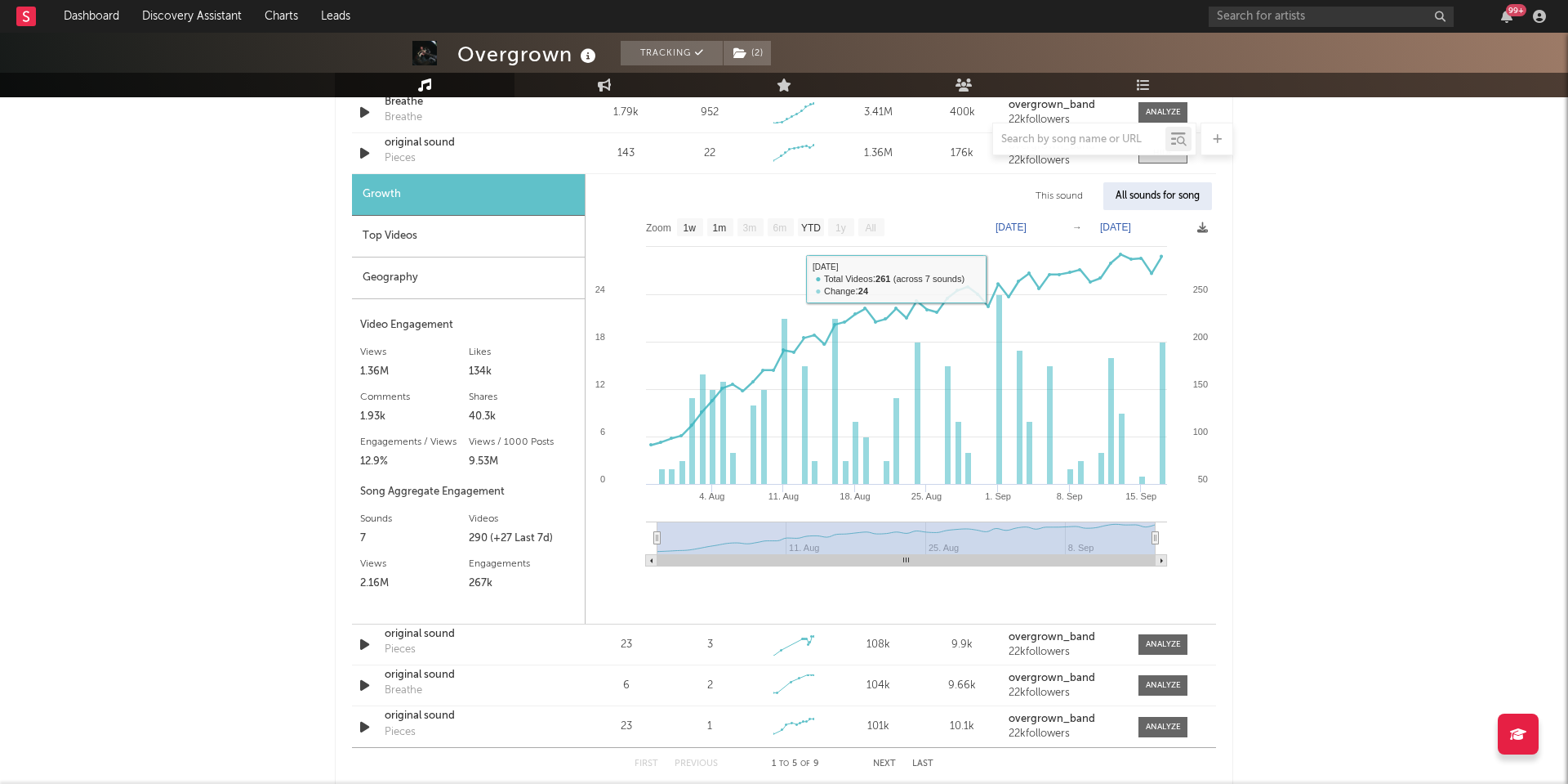
scroll to position [952, 0]
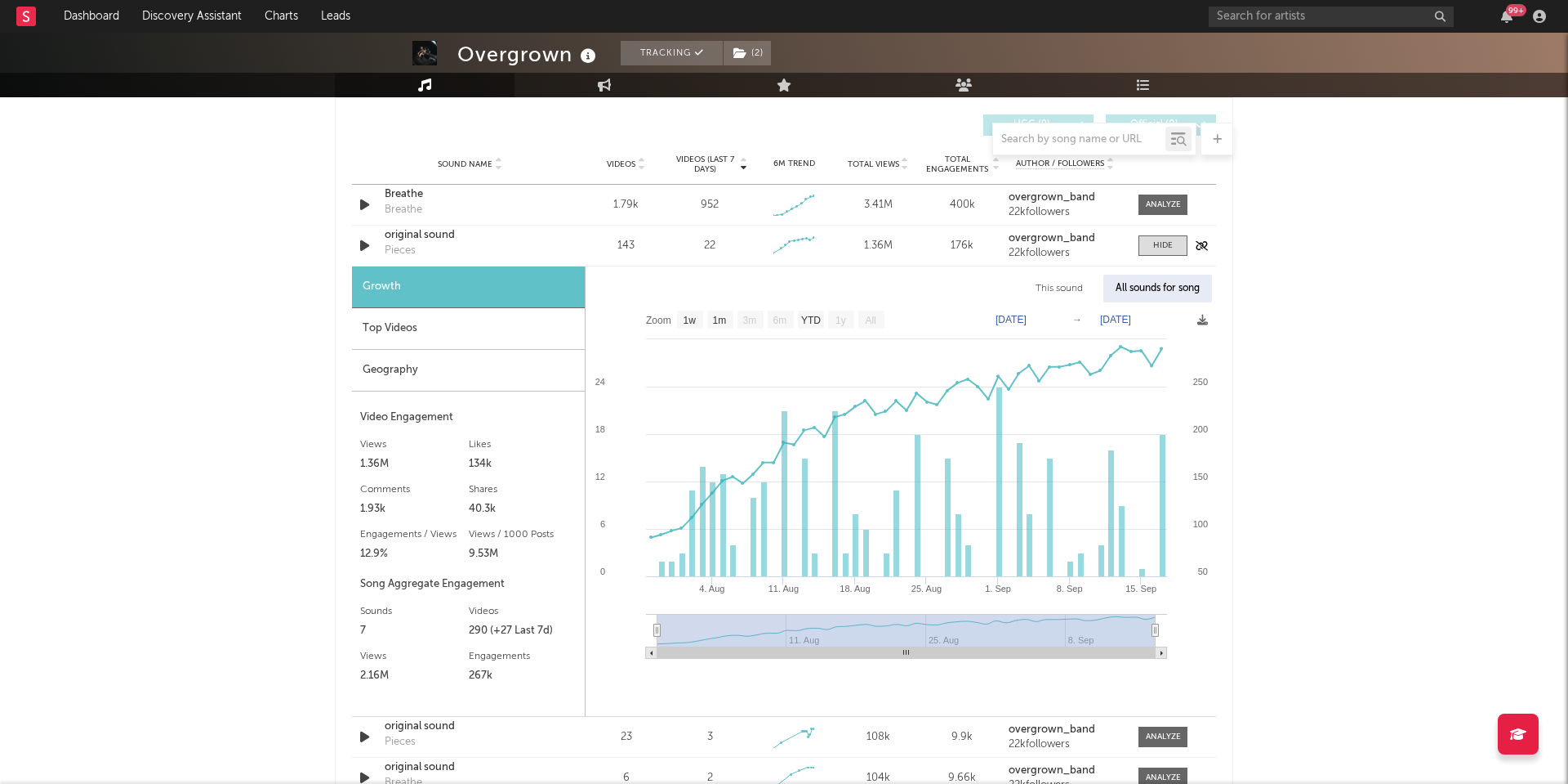
click at [415, 237] on div "original sound" at bounding box center [470, 236] width 171 height 17
click at [1154, 247] on div at bounding box center [1163, 245] width 20 height 12
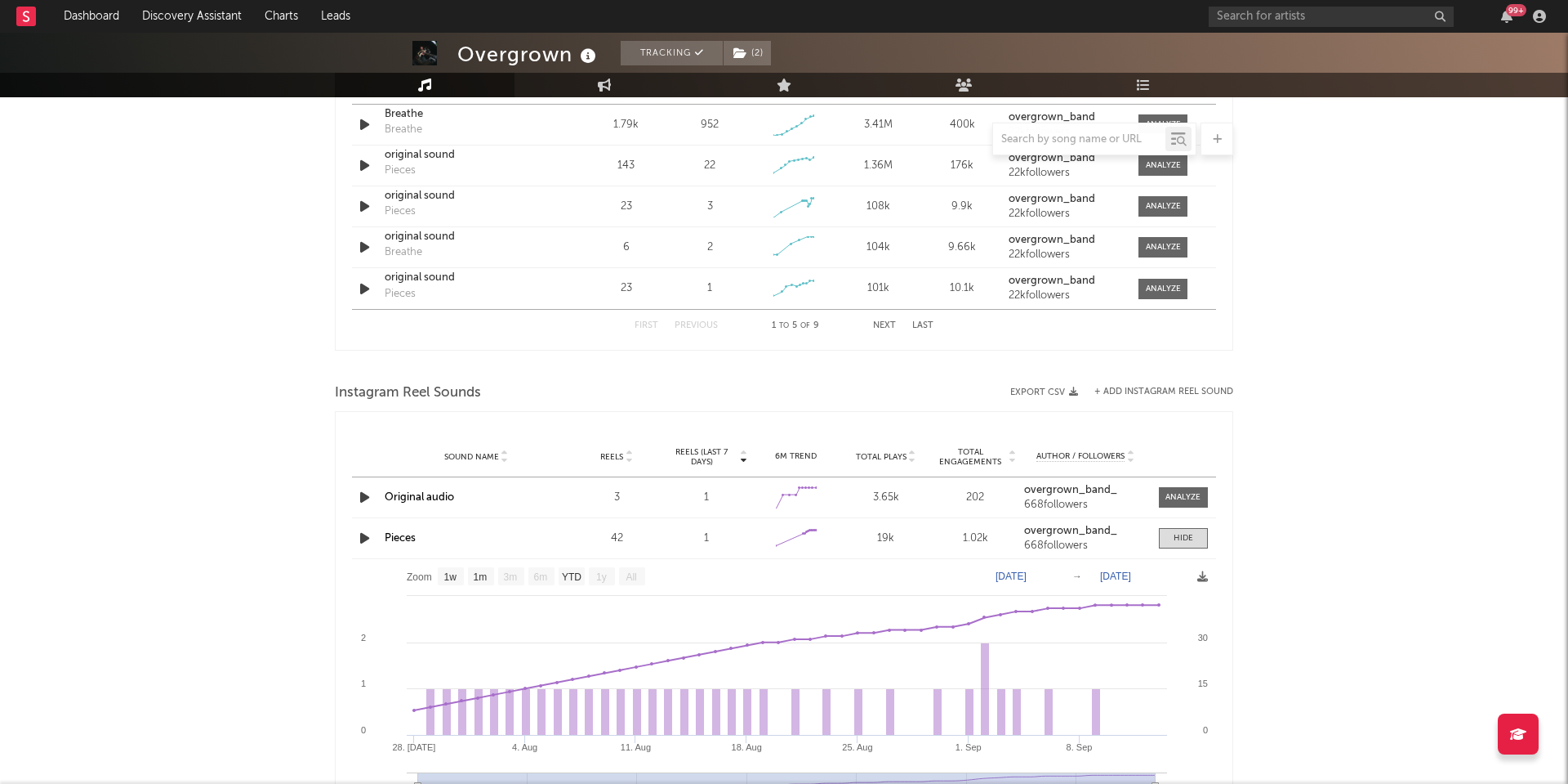
click at [885, 324] on button "Next" at bounding box center [885, 326] width 23 height 9
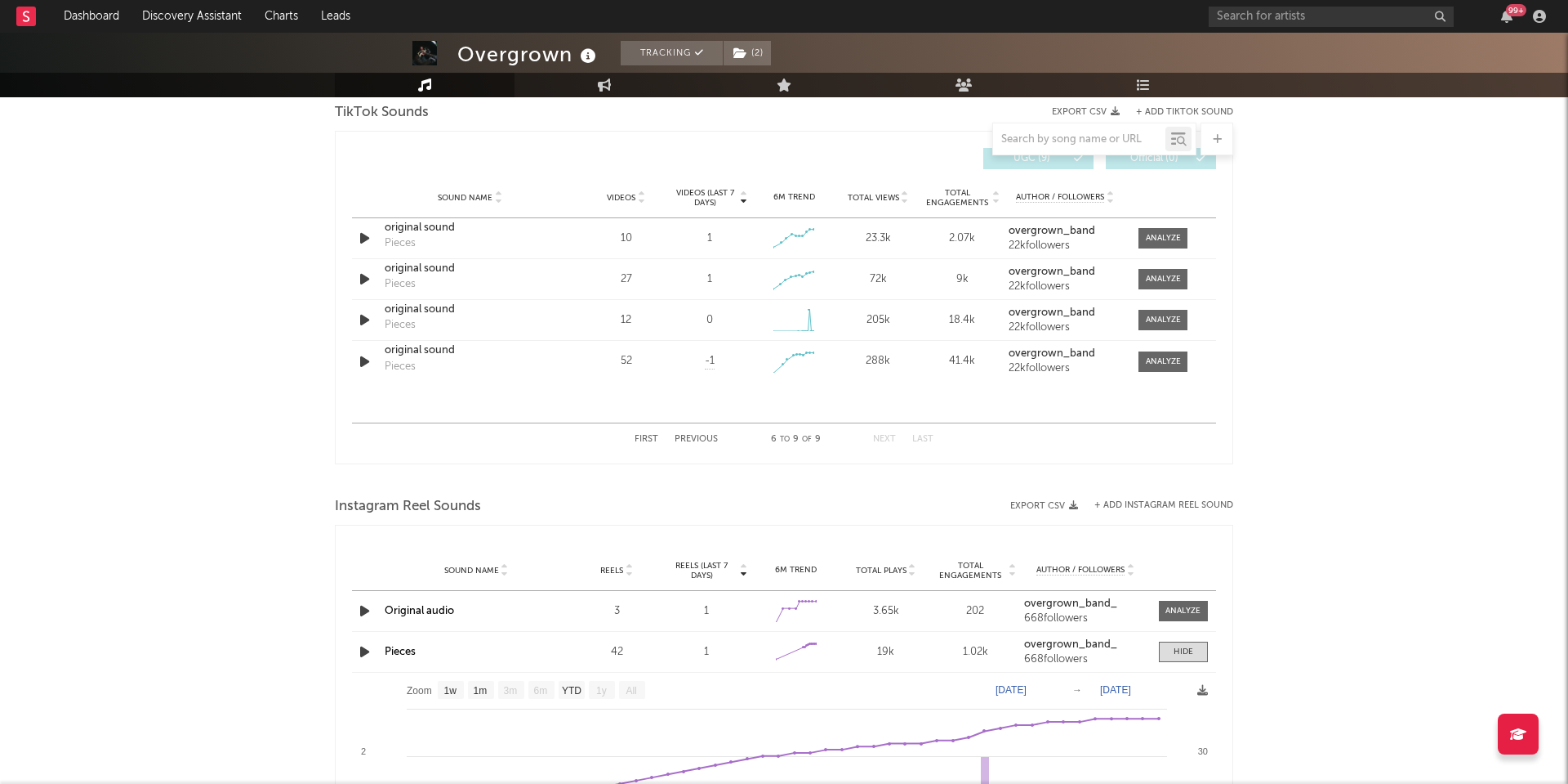
scroll to position [914, 0]
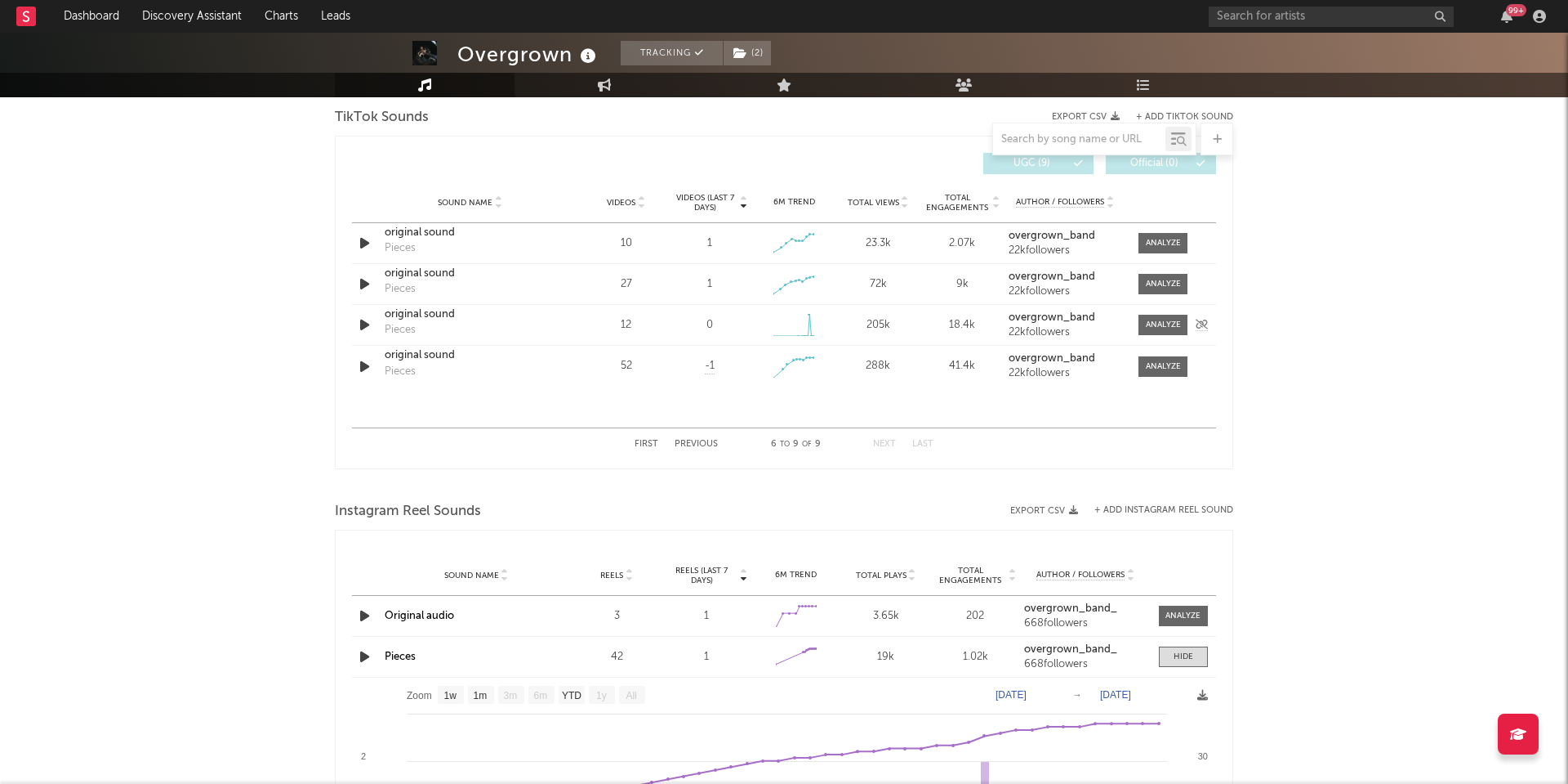
click at [406, 331] on div "Pieces" at bounding box center [399, 331] width 31 height 17
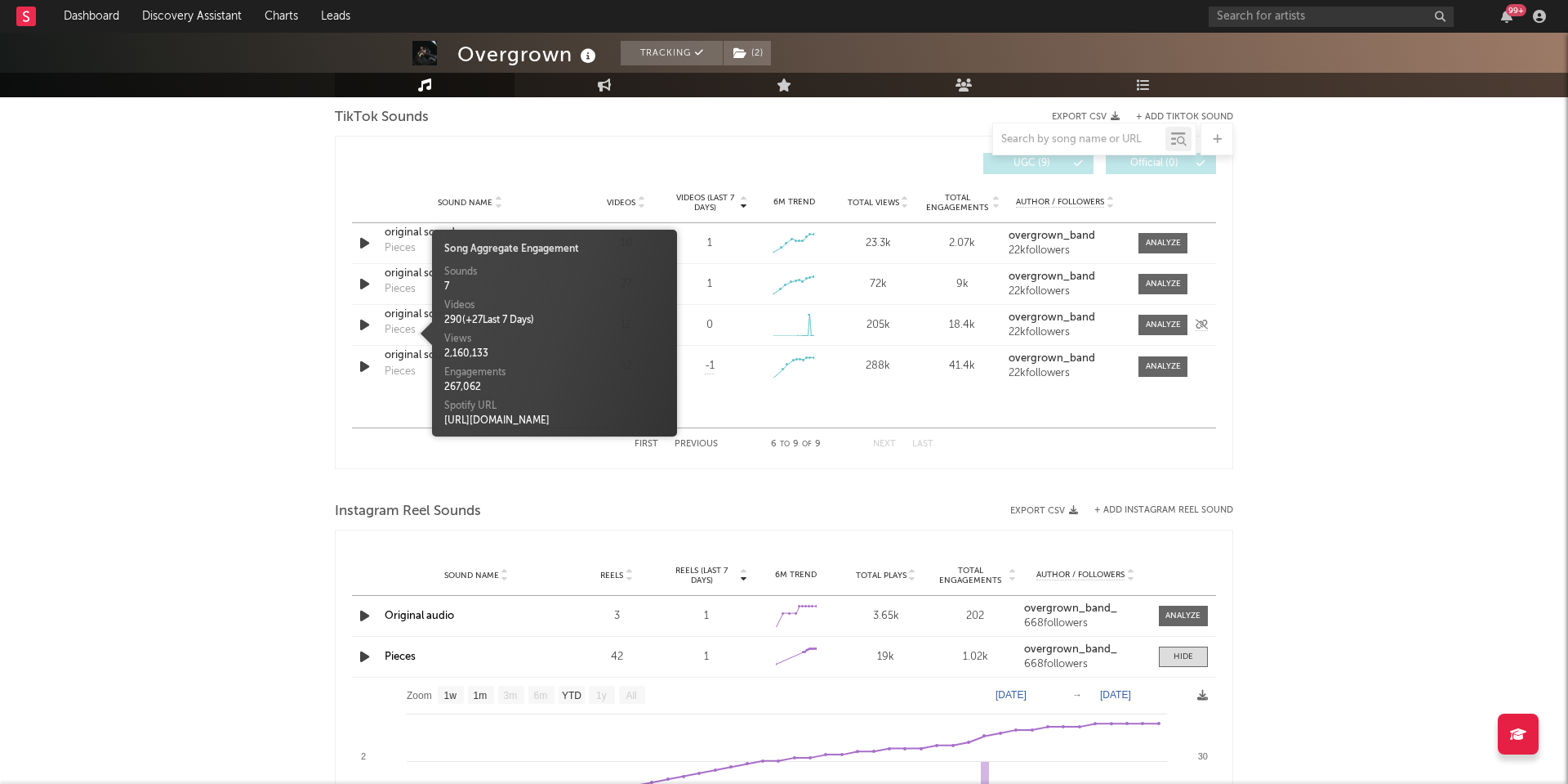
click at [406, 321] on div "original sound" at bounding box center [470, 315] width 171 height 17
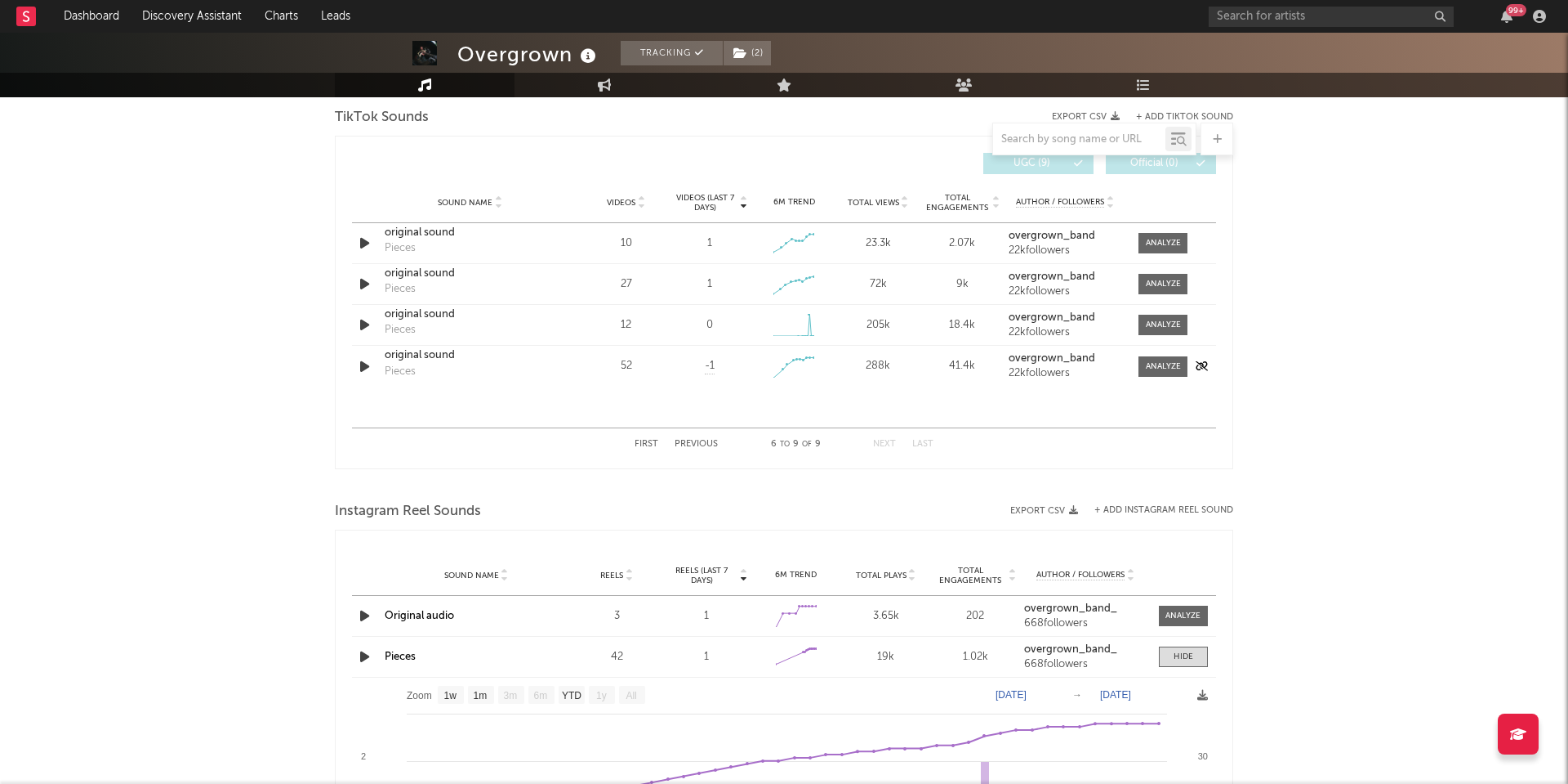
click at [410, 358] on div "original sound" at bounding box center [470, 355] width 171 height 17
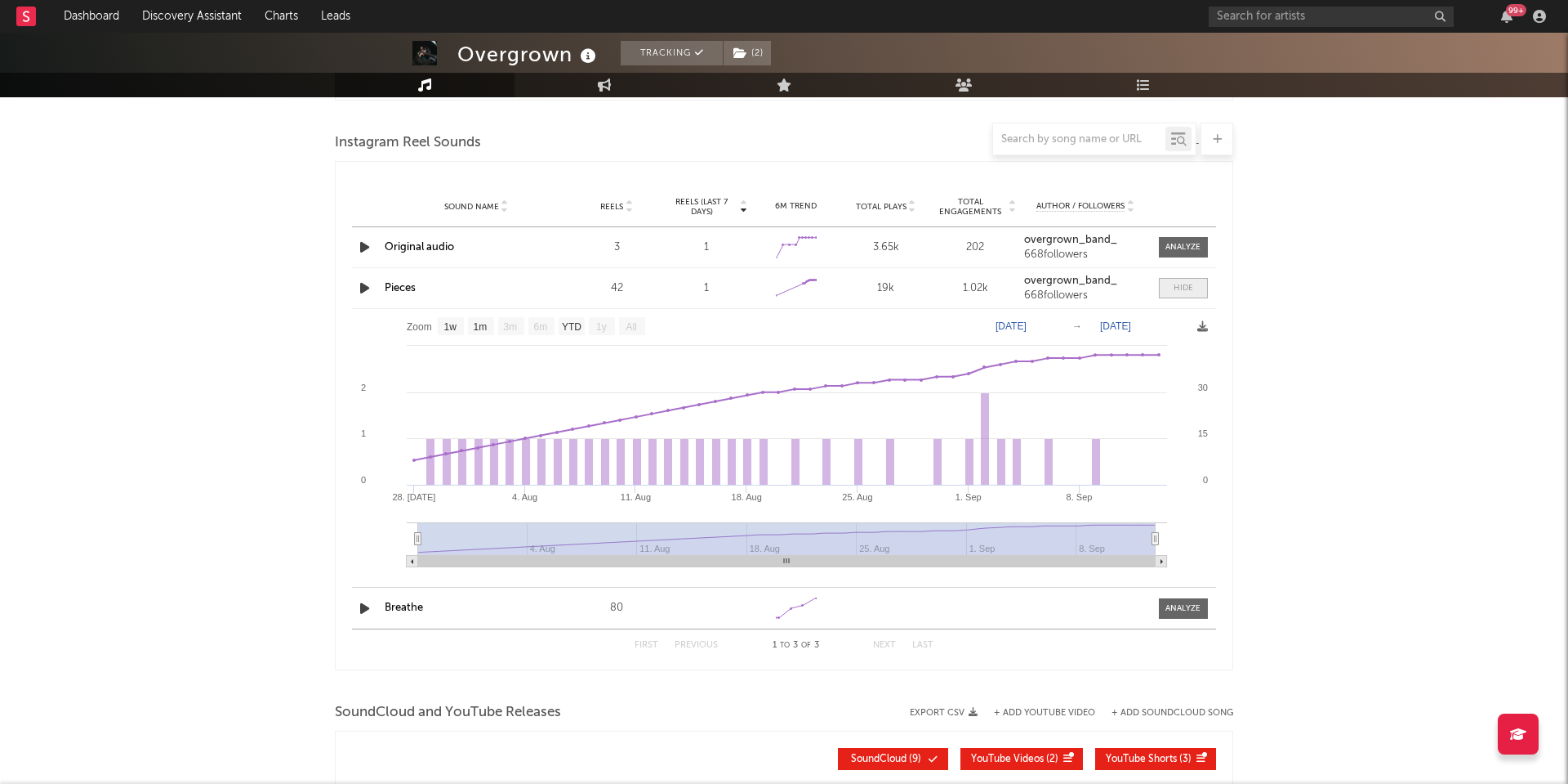
click at [1186, 292] on div at bounding box center [1184, 287] width 20 height 12
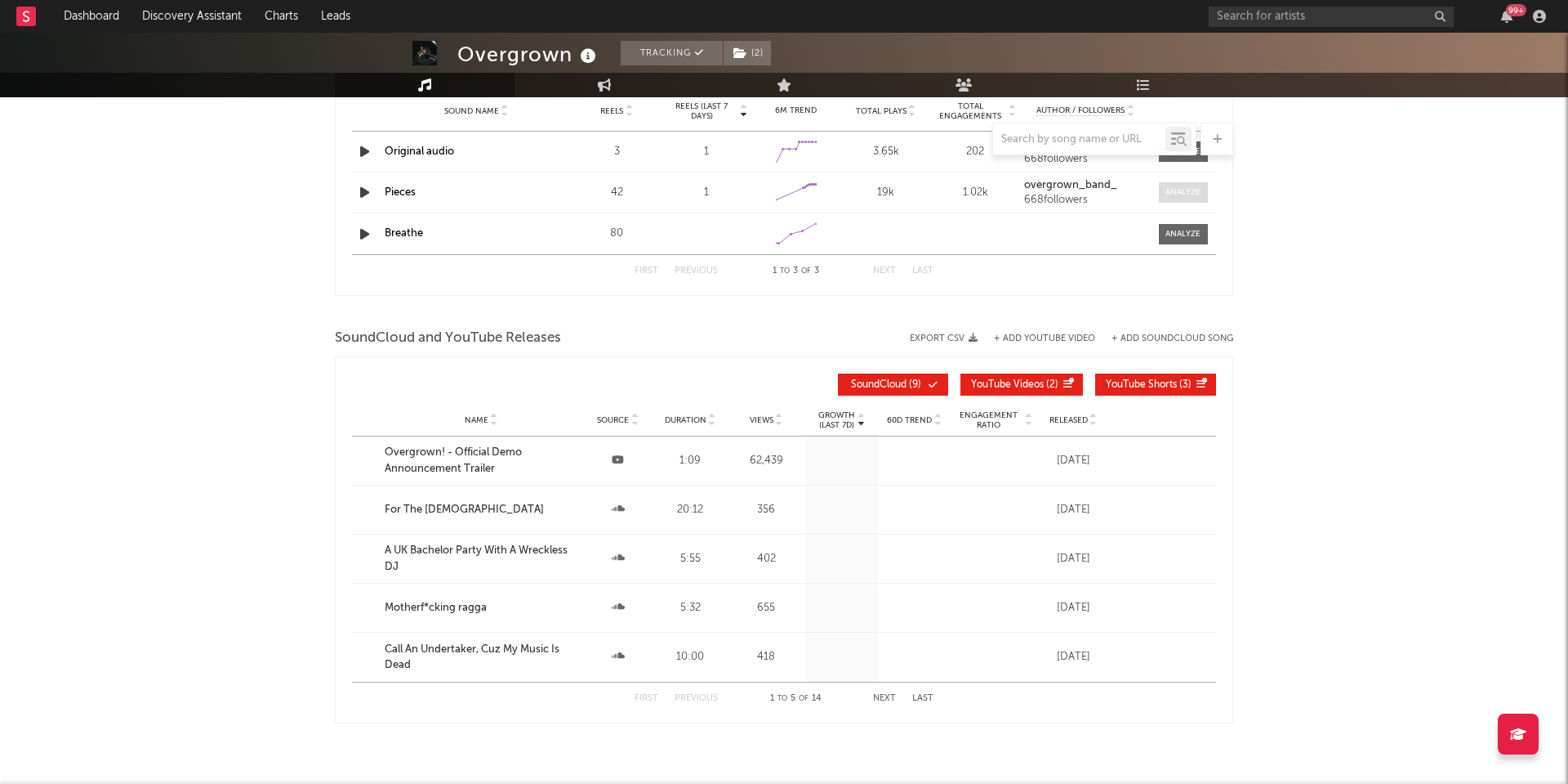
scroll to position [1411, 0]
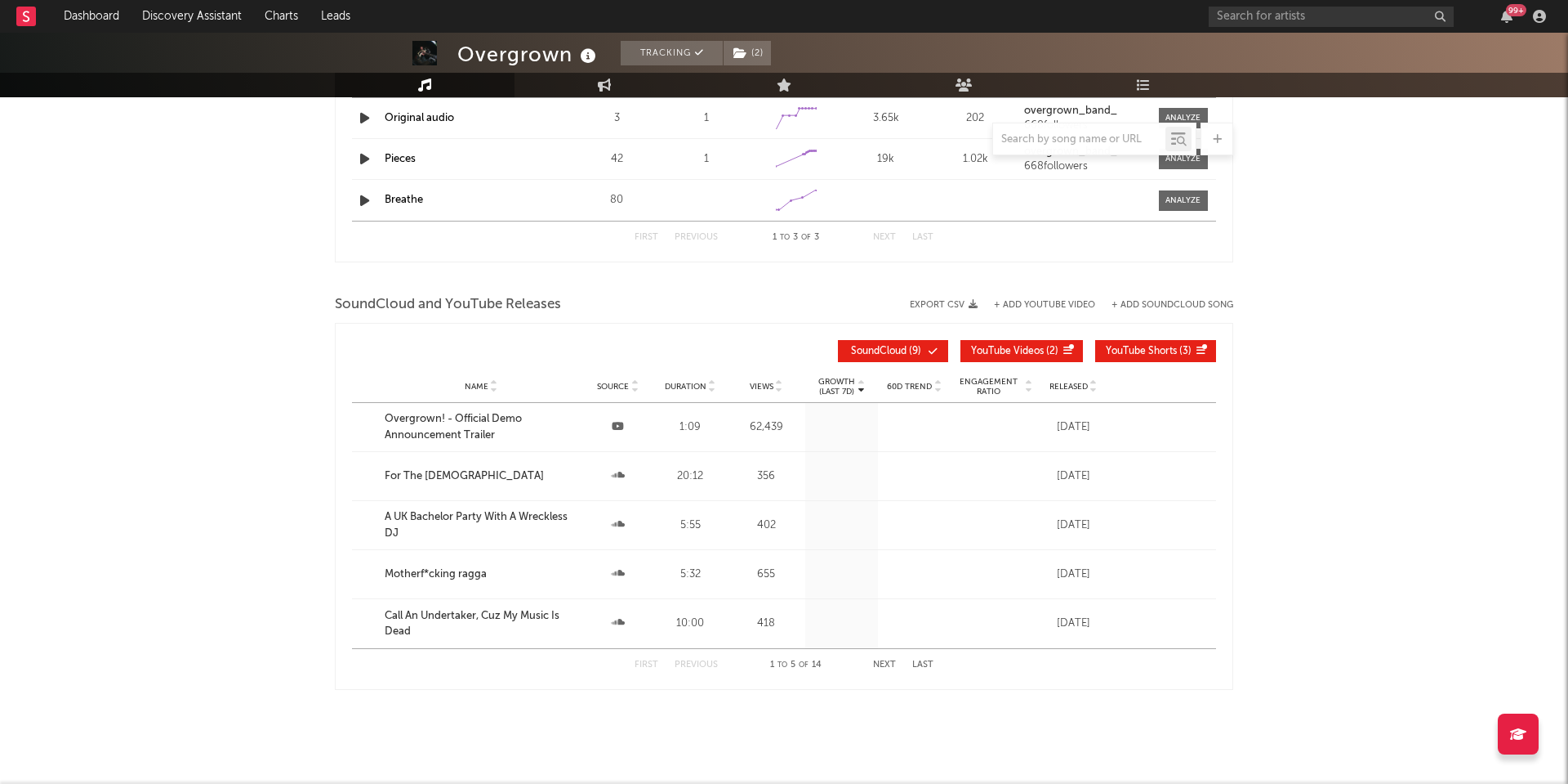
click at [988, 386] on span "Engagement Ratio" at bounding box center [989, 387] width 68 height 20
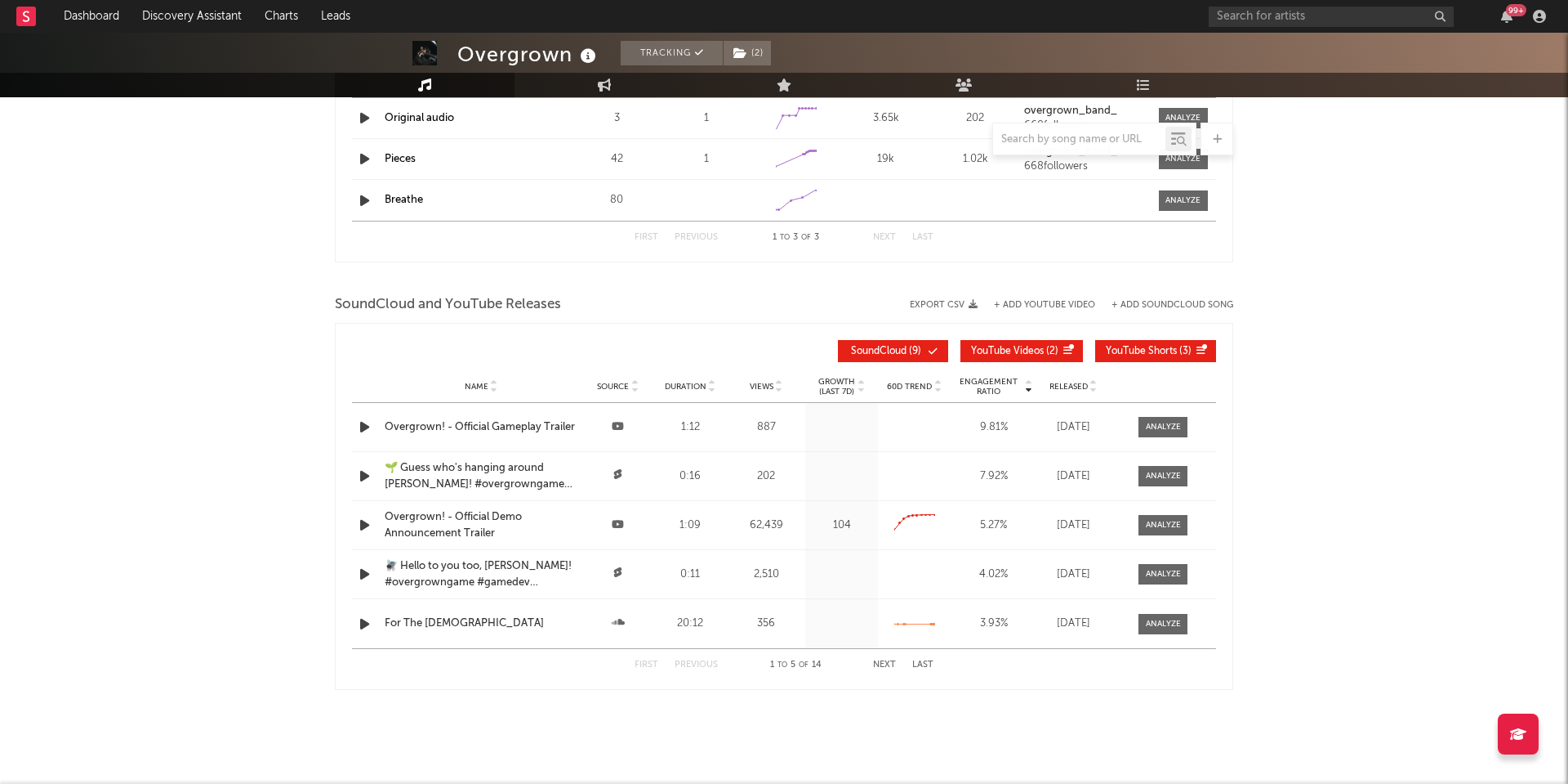
click at [463, 516] on div "Overgrown! - Official Demo Announcement Trailer" at bounding box center [481, 525] width 193 height 32
